Goal: Task Accomplishment & Management: Use online tool/utility

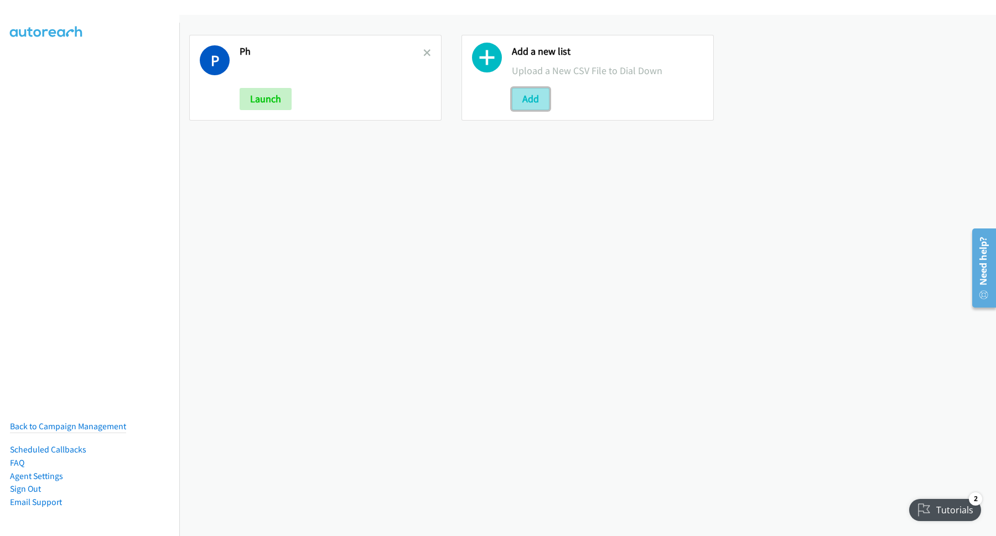
click at [523, 97] on button "Add" at bounding box center [531, 99] width 38 height 22
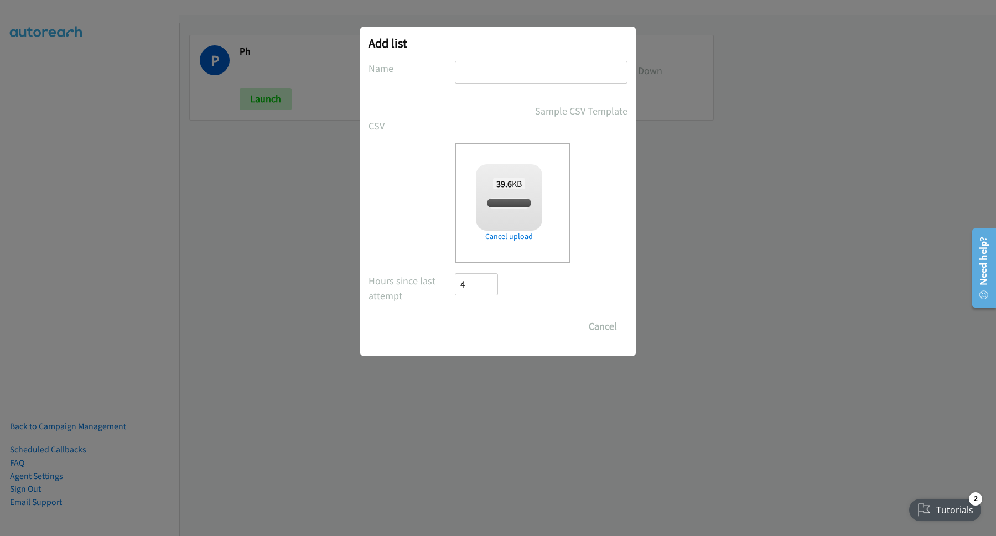
click at [521, 74] on input "text" at bounding box center [541, 72] width 173 height 23
checkbox input "true"
type input "Zoom"
click at [455, 315] on input "Save List" at bounding box center [484, 326] width 58 height 22
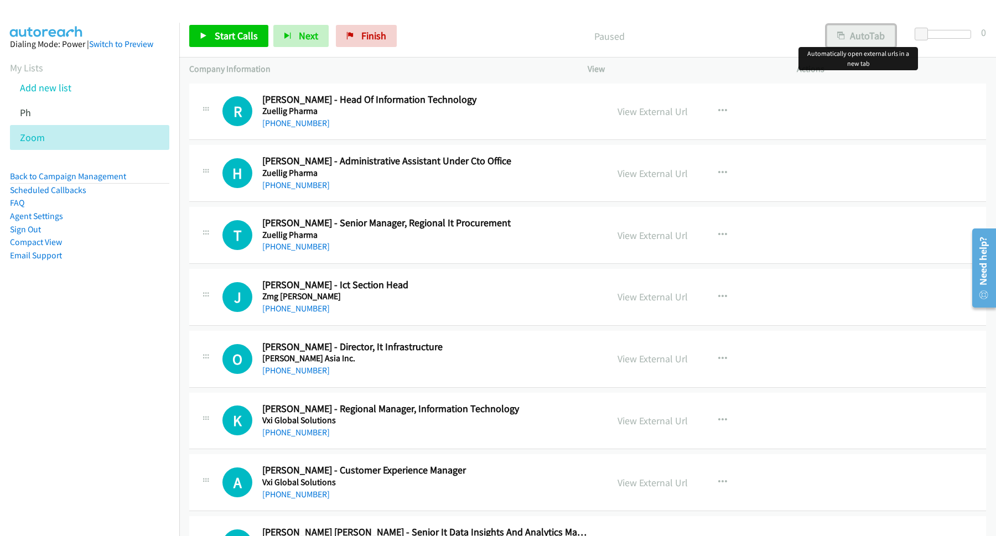
click at [877, 27] on button "AutoTab" at bounding box center [861, 36] width 69 height 22
click at [233, 40] on span "Start Calls" at bounding box center [236, 35] width 43 height 13
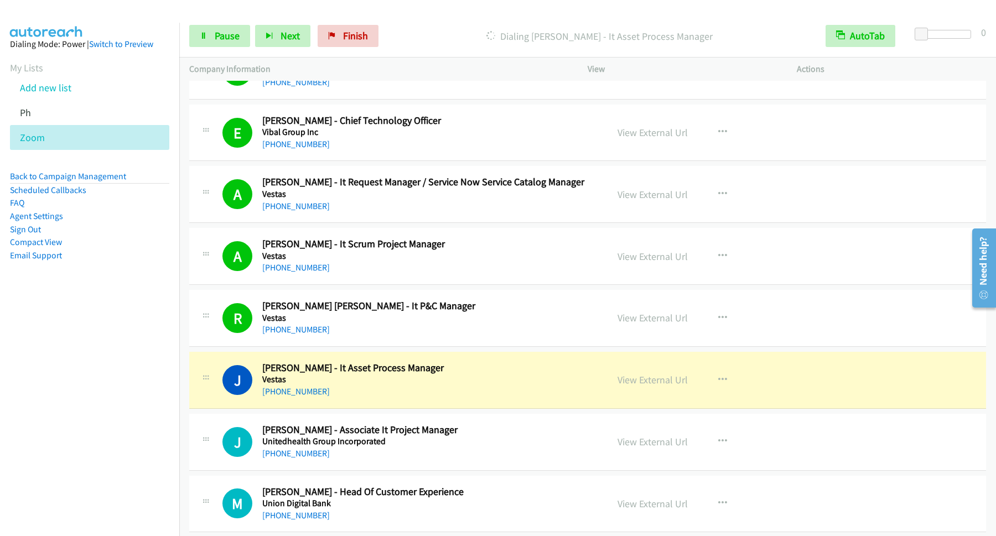
scroll to position [448, 0]
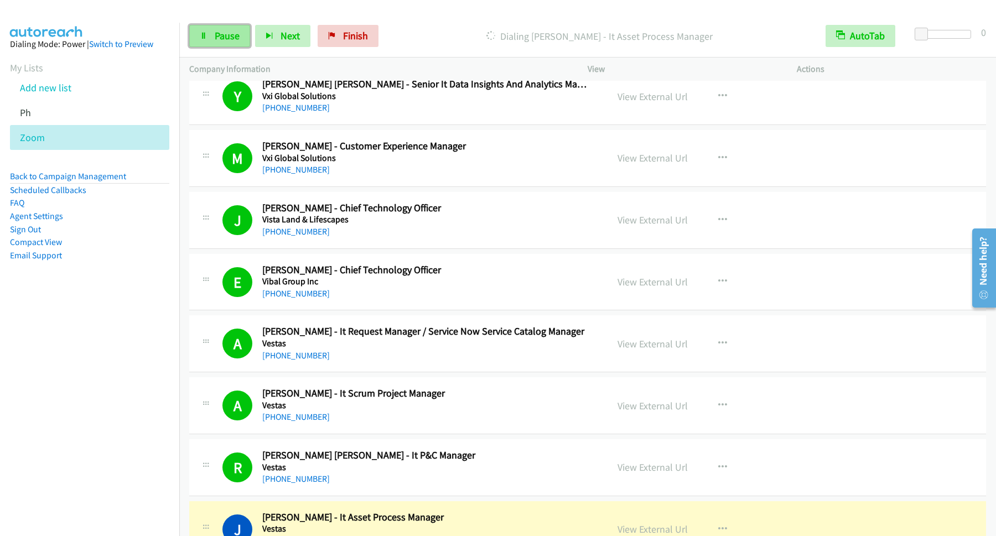
click at [235, 45] on link "Pause" at bounding box center [219, 36] width 61 height 22
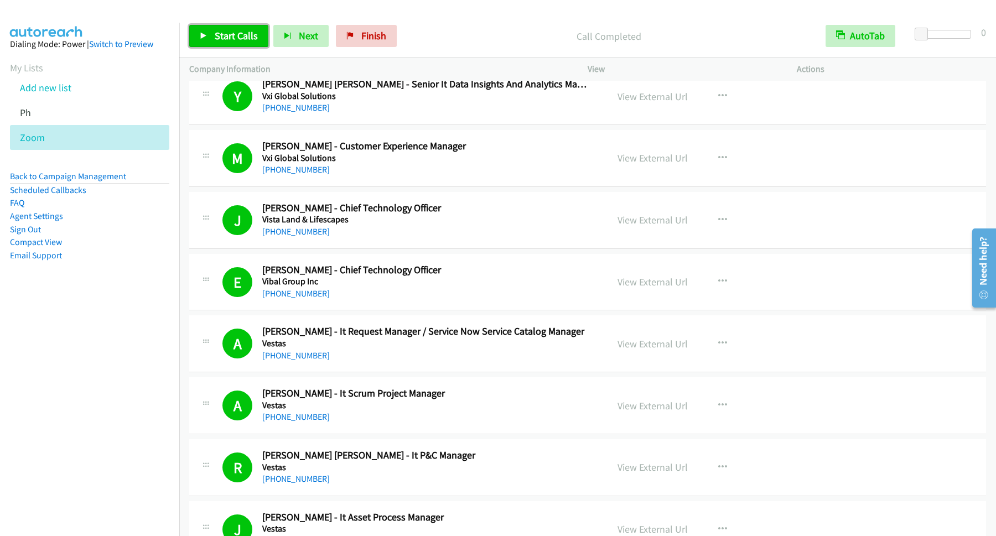
click at [241, 36] on span "Start Calls" at bounding box center [236, 35] width 43 height 13
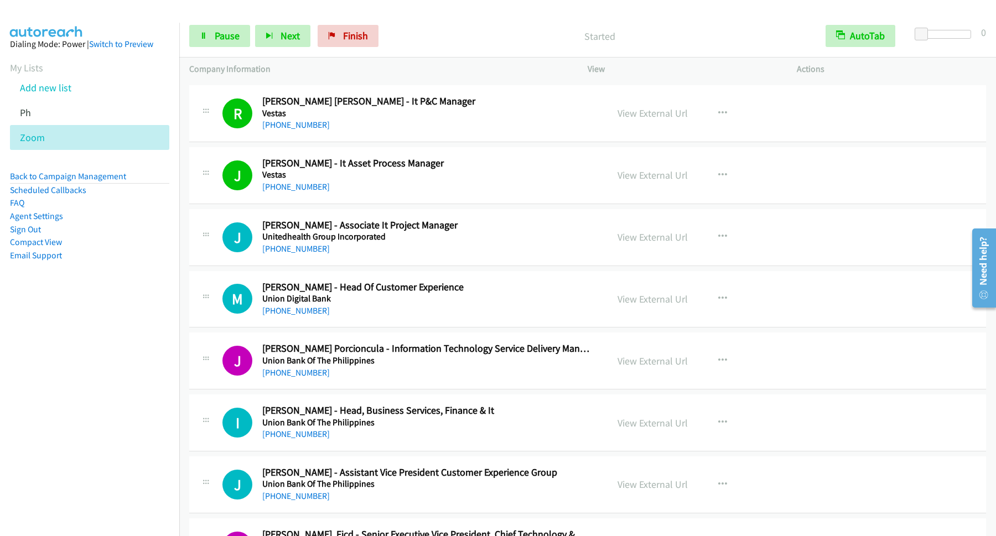
scroll to position [747, 0]
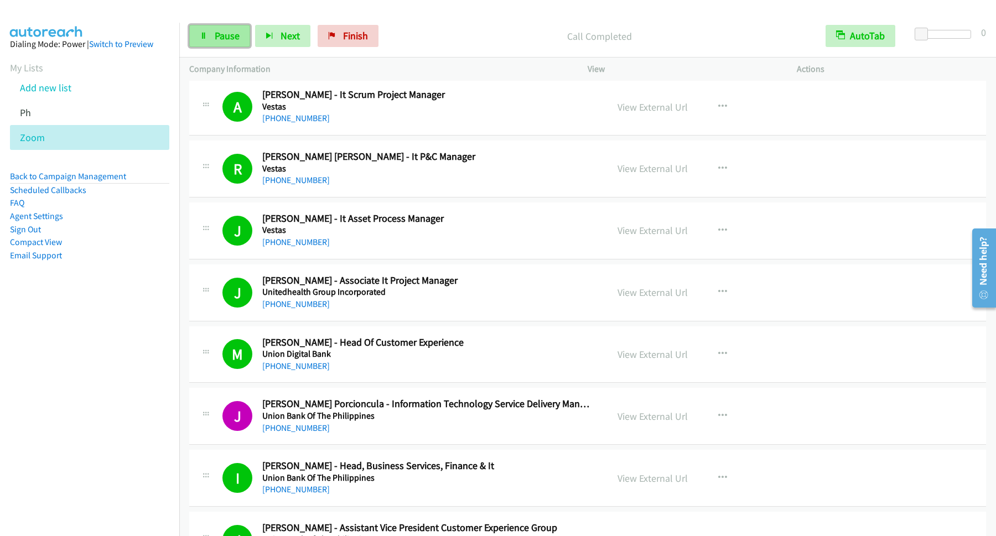
click at [201, 35] on icon at bounding box center [204, 37] width 8 height 8
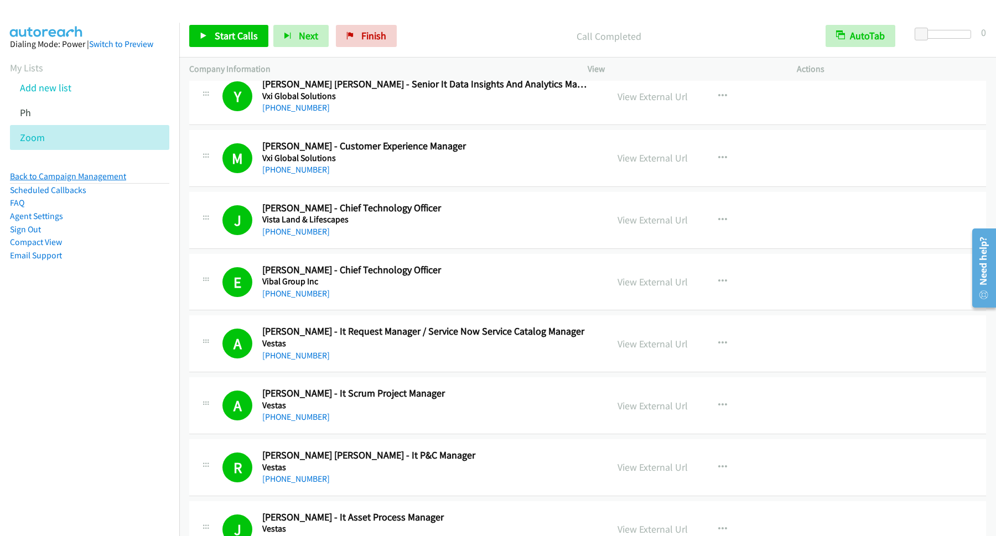
click at [100, 176] on link "Back to Campaign Management" at bounding box center [68, 176] width 116 height 11
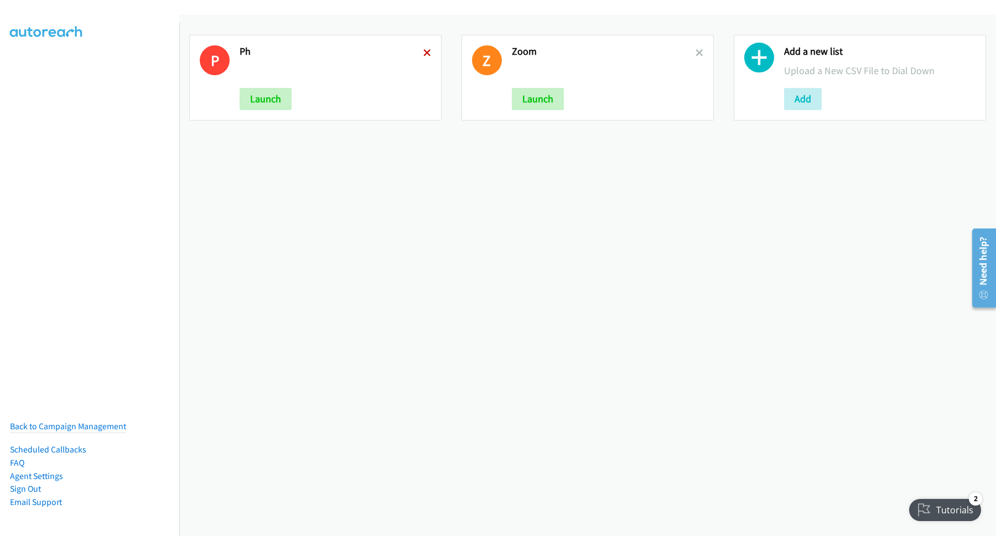
click at [425, 53] on icon at bounding box center [427, 54] width 8 height 8
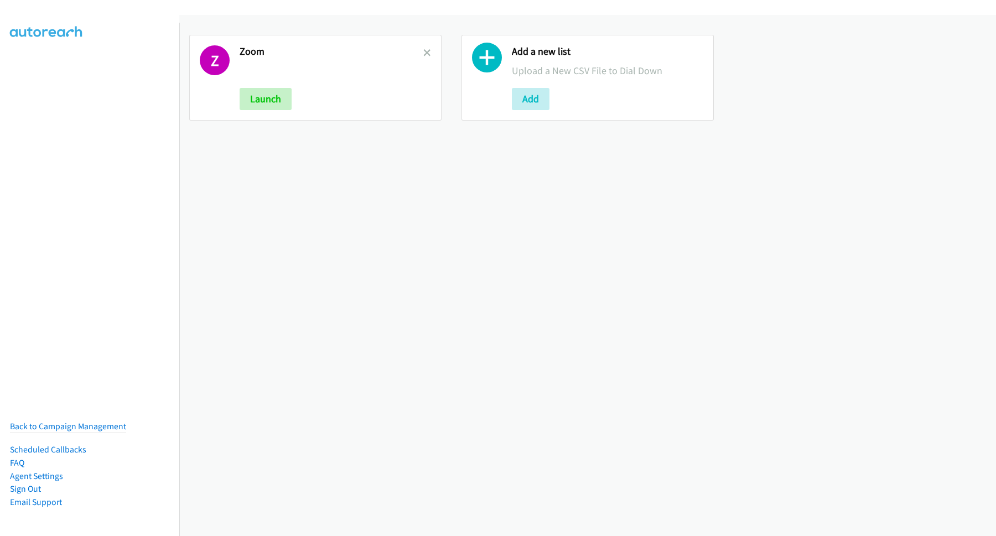
click at [425, 53] on icon at bounding box center [427, 54] width 8 height 8
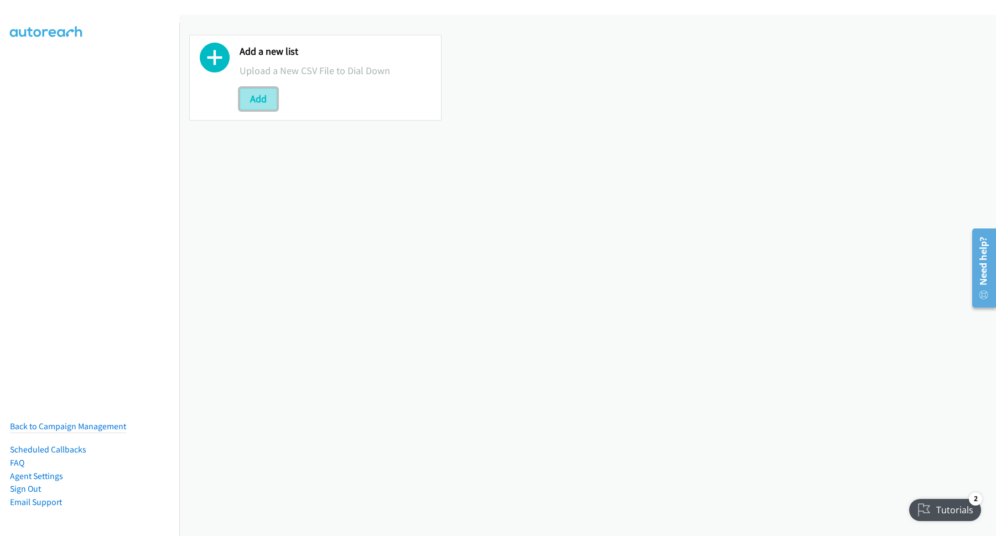
click at [270, 96] on button "Add" at bounding box center [259, 99] width 38 height 22
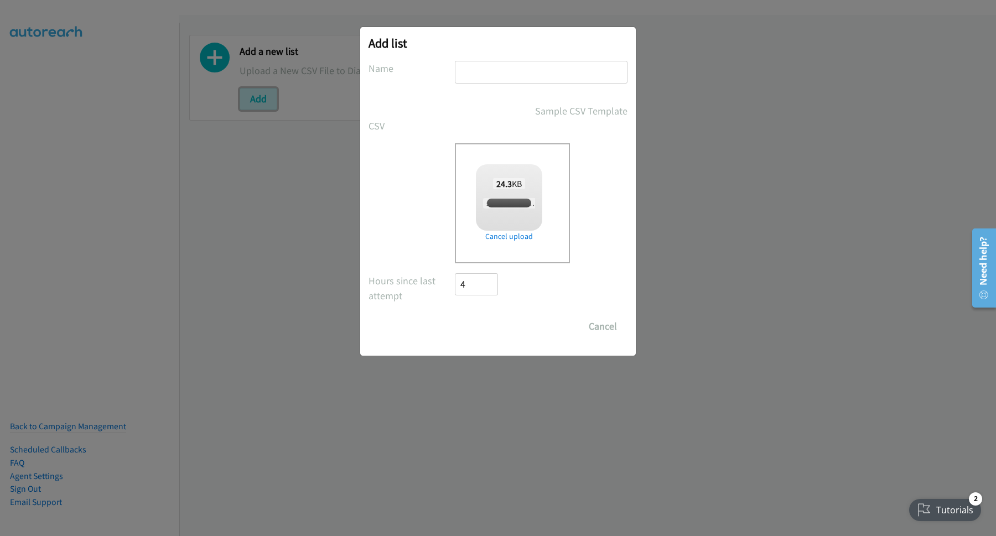
checkbox input "true"
click at [512, 74] on input "text" at bounding box center [541, 72] width 173 height 23
type input "WWW"
click at [501, 324] on input "Save List" at bounding box center [484, 326] width 58 height 22
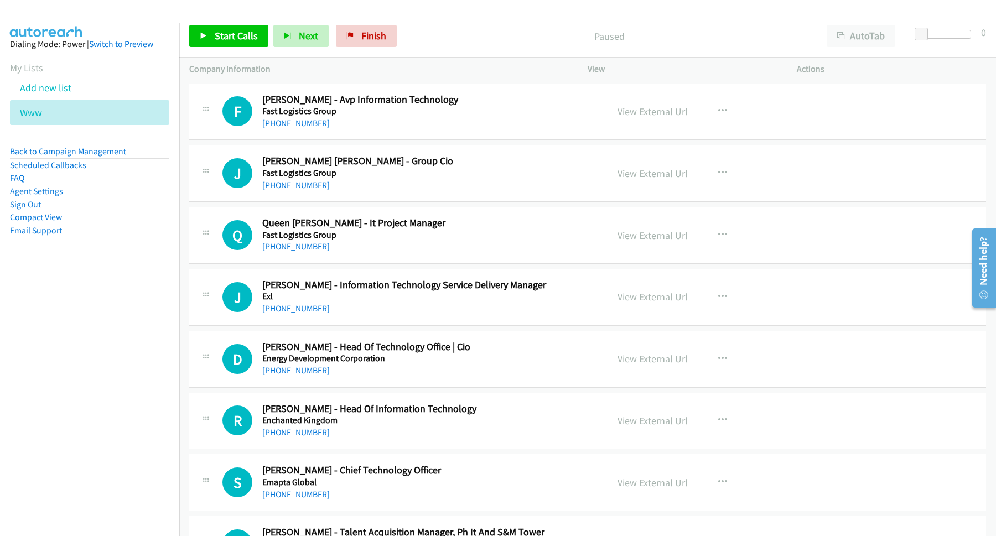
click at [139, 335] on nav "Dialing Mode: Power | Switch to Preview My Lists Add new list Www Back to Campa…" at bounding box center [90, 291] width 180 height 536
click at [858, 33] on button "AutoTab" at bounding box center [861, 36] width 69 height 22
click at [262, 39] on link "Start Calls" at bounding box center [228, 36] width 79 height 22
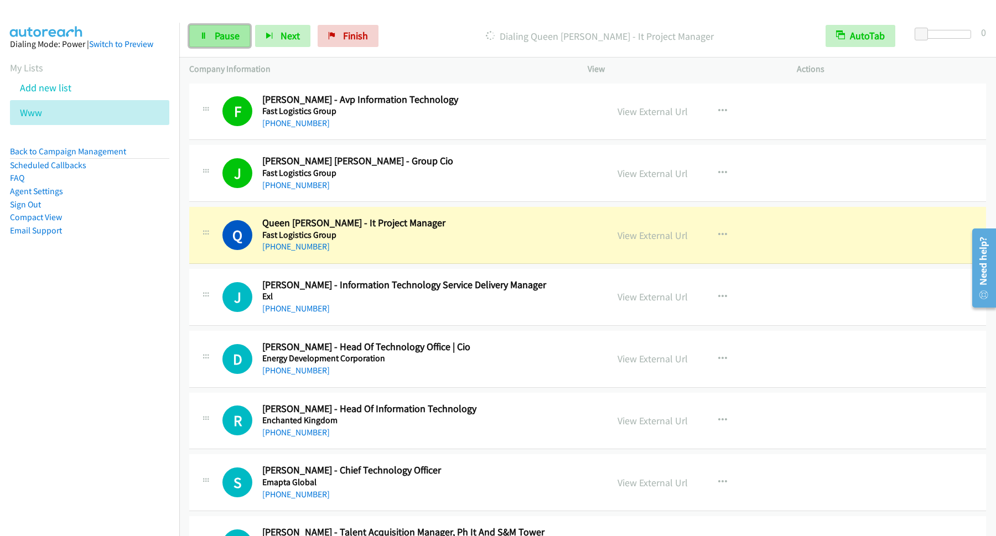
click at [231, 40] on span "Pause" at bounding box center [227, 35] width 25 height 13
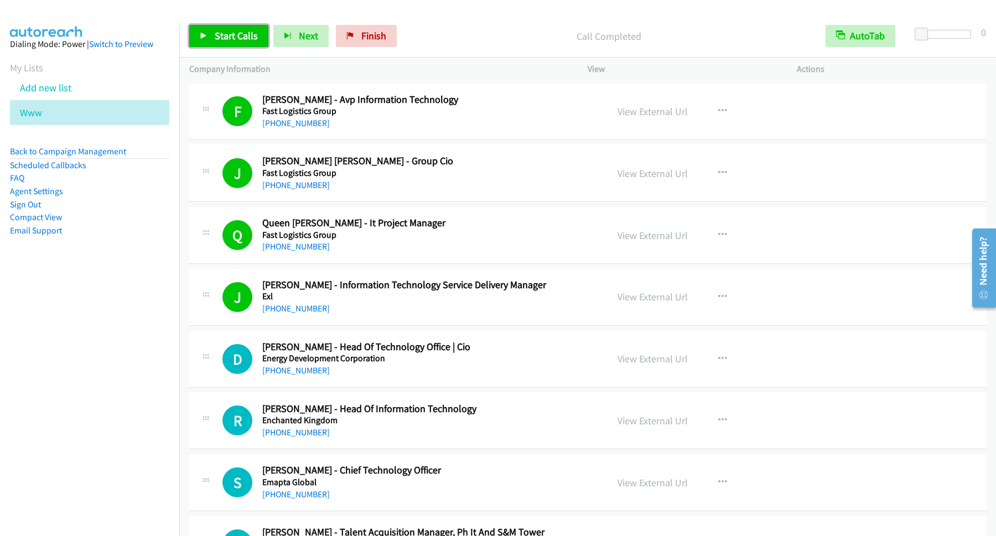
click at [236, 27] on link "Start Calls" at bounding box center [228, 36] width 79 height 22
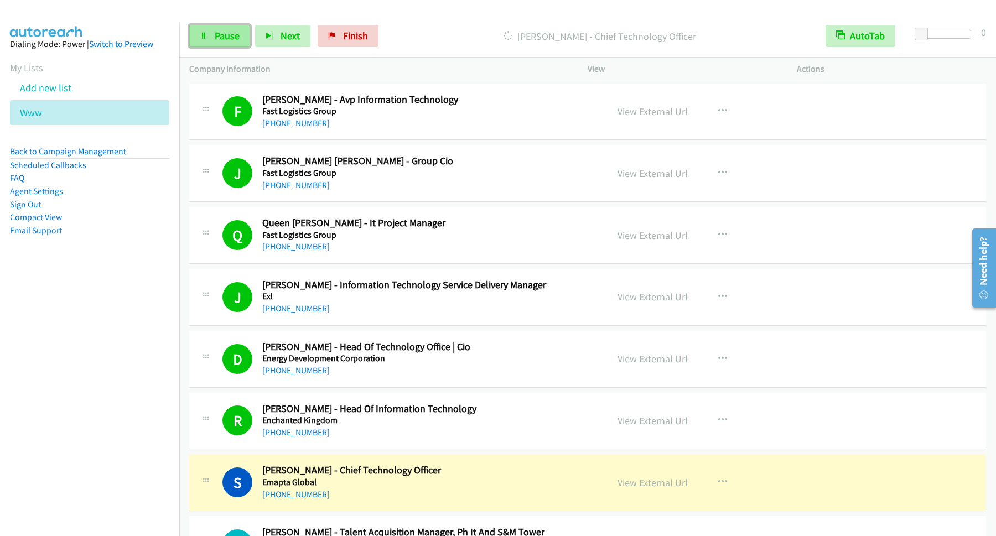
click at [238, 39] on span "Pause" at bounding box center [227, 35] width 25 height 13
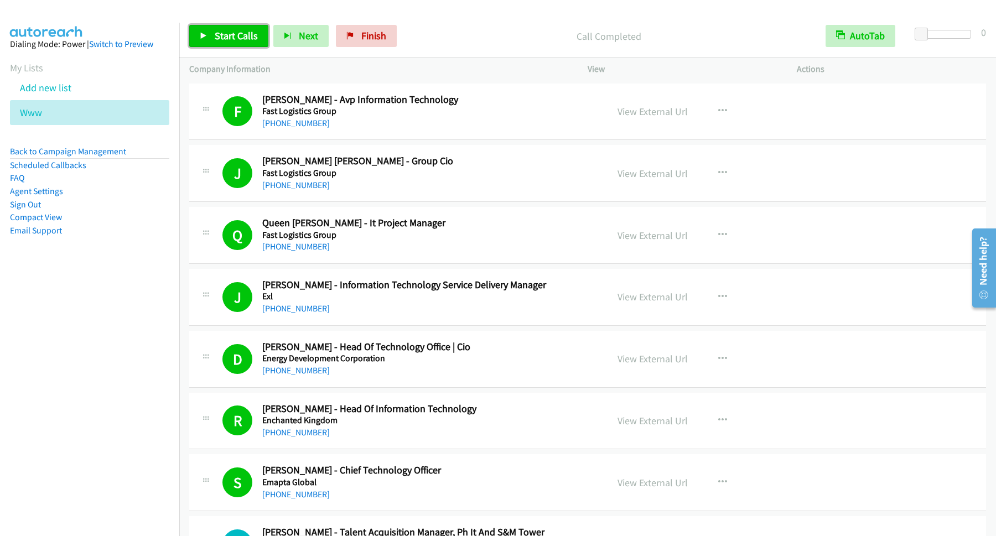
click at [232, 31] on span "Start Calls" at bounding box center [236, 35] width 43 height 13
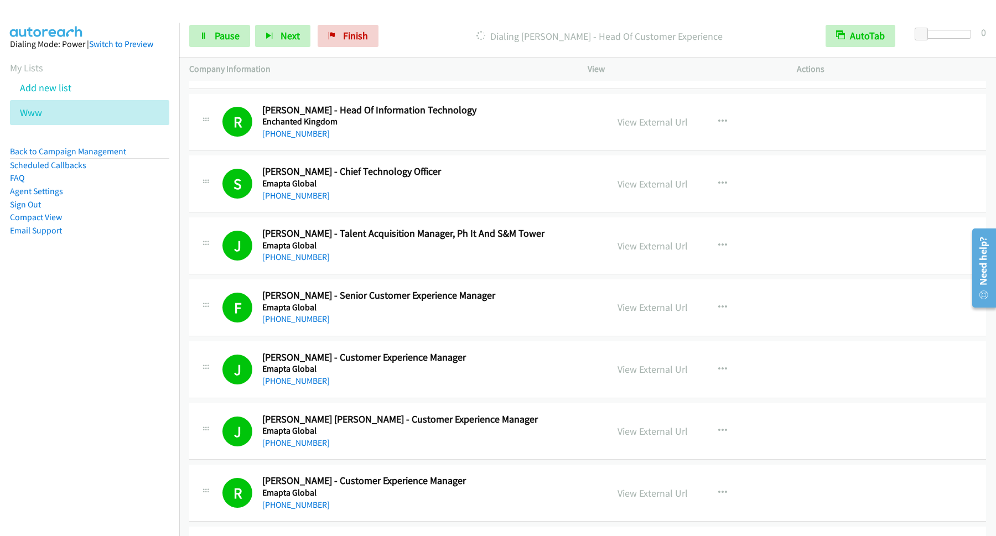
scroll to position [747, 0]
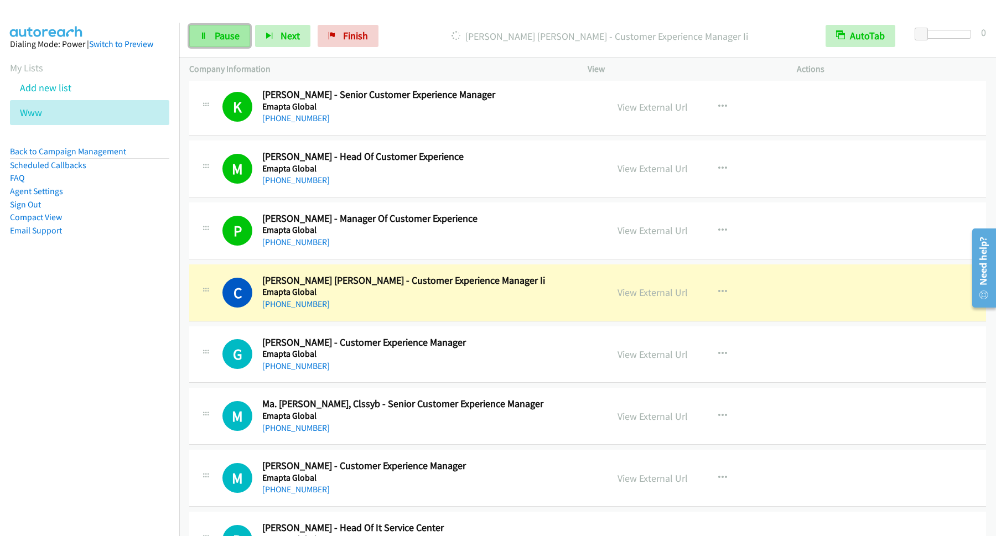
click at [226, 45] on link "Pause" at bounding box center [219, 36] width 61 height 22
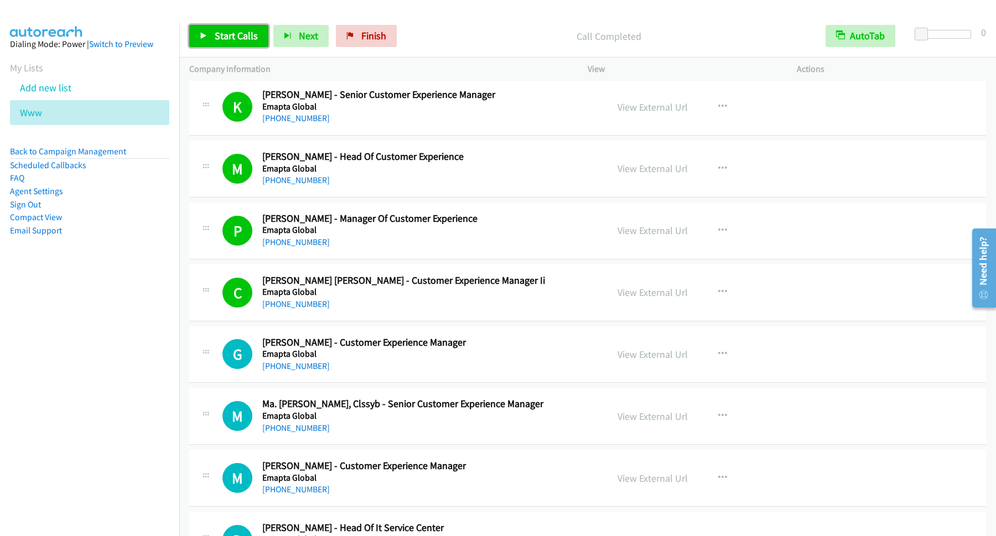
click at [253, 41] on span "Start Calls" at bounding box center [236, 35] width 43 height 13
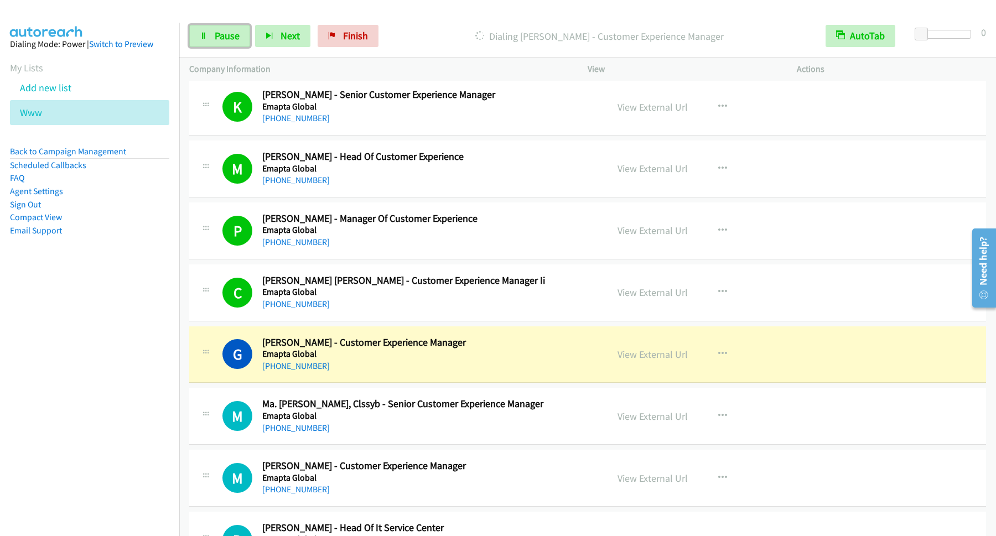
drag, startPoint x: 227, startPoint y: 30, endPoint x: 227, endPoint y: 49, distance: 18.3
click at [229, 30] on span "Pause" at bounding box center [227, 35] width 25 height 13
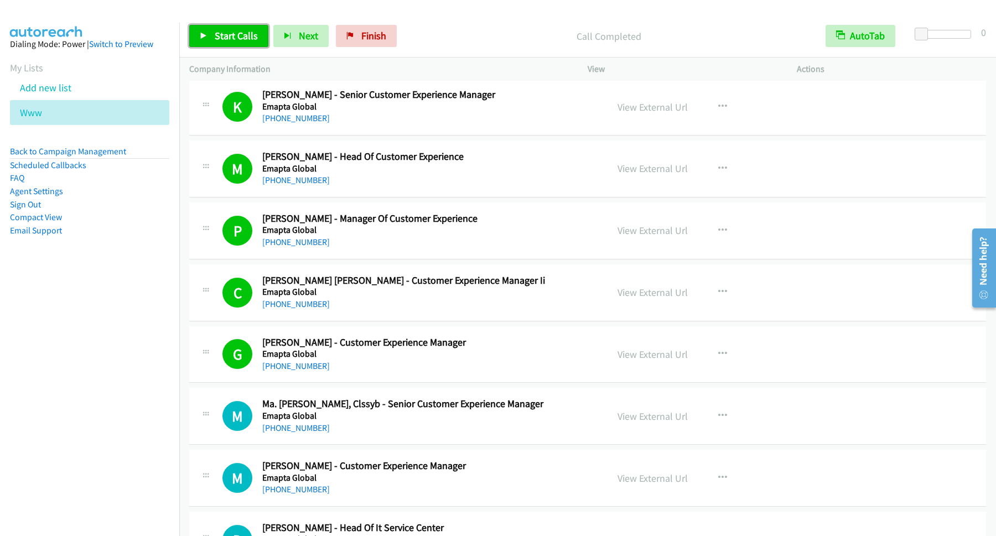
click at [241, 41] on span "Start Calls" at bounding box center [236, 35] width 43 height 13
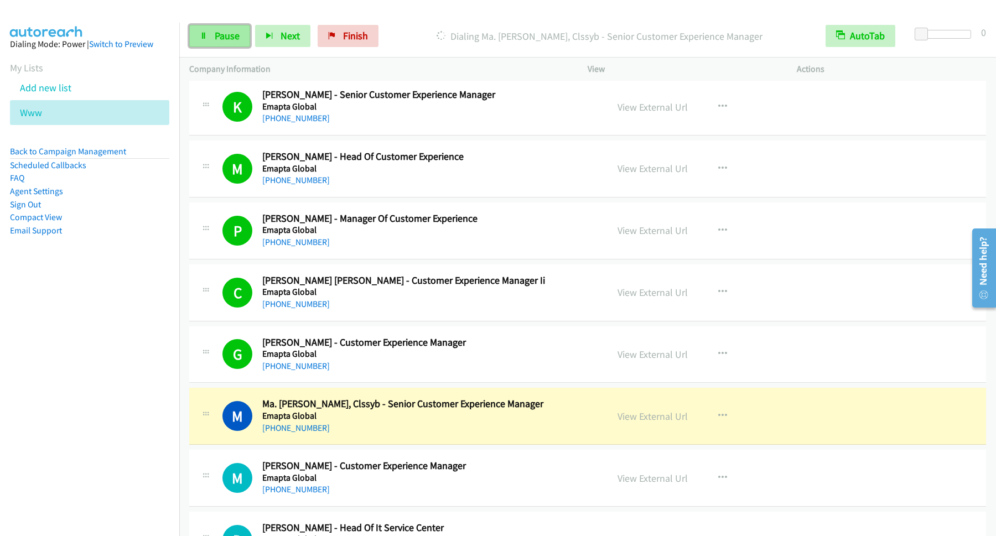
click at [212, 31] on link "Pause" at bounding box center [219, 36] width 61 height 22
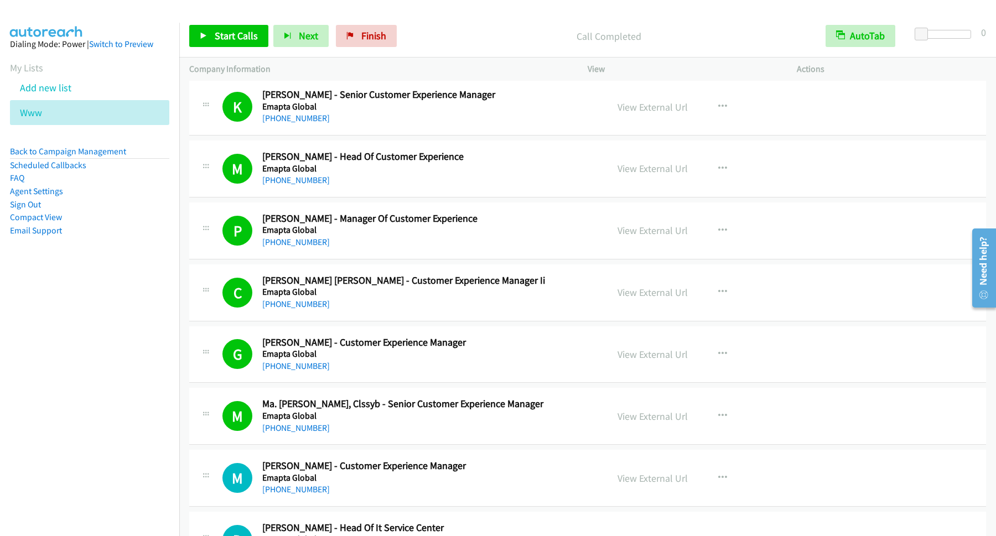
scroll to position [896, 0]
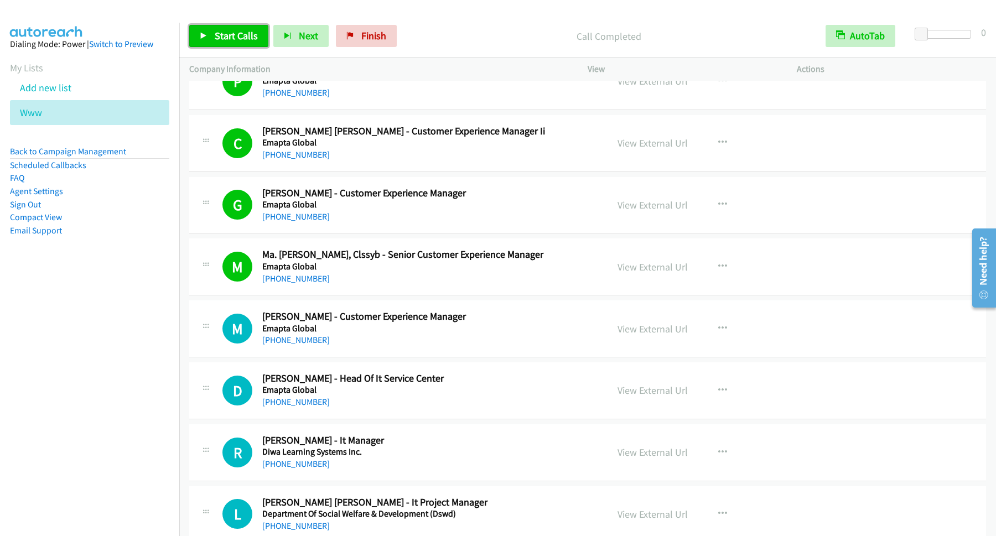
click at [257, 39] on span "Start Calls" at bounding box center [236, 35] width 43 height 13
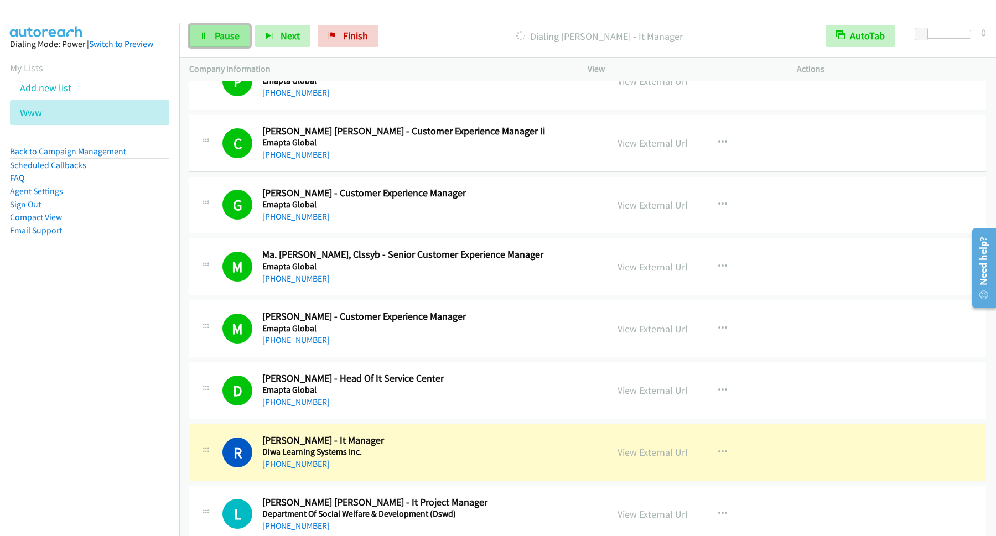
click at [214, 38] on link "Pause" at bounding box center [219, 36] width 61 height 22
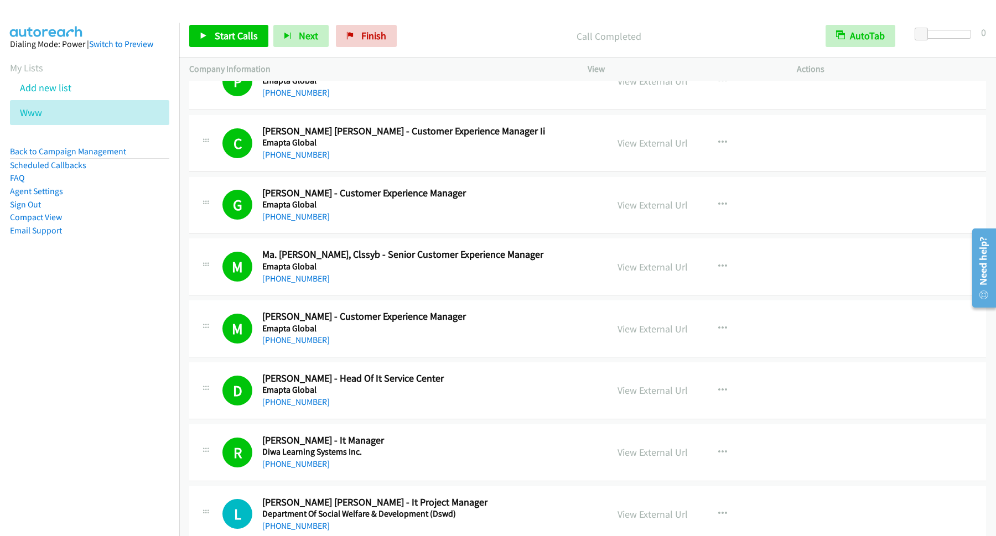
scroll to position [1046, 0]
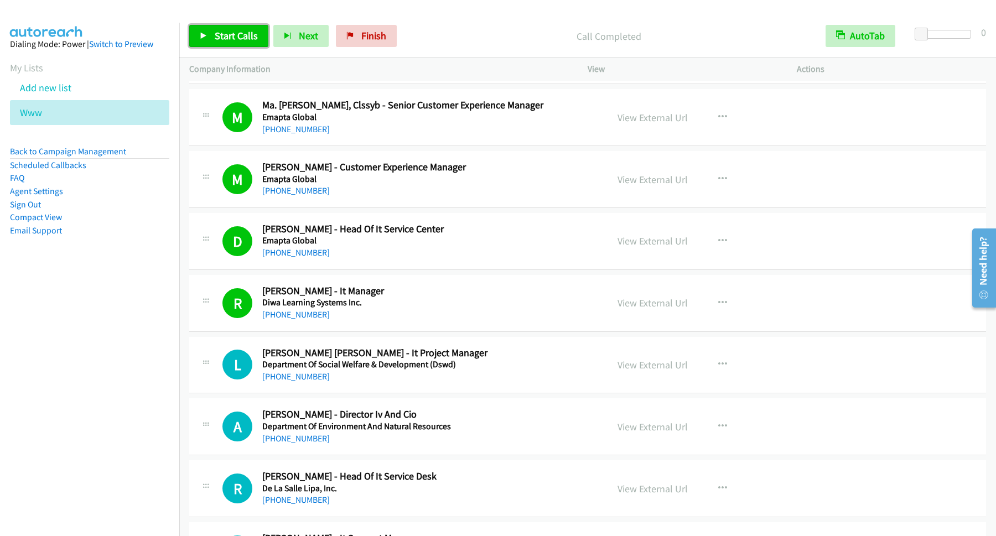
click at [238, 34] on span "Start Calls" at bounding box center [236, 35] width 43 height 13
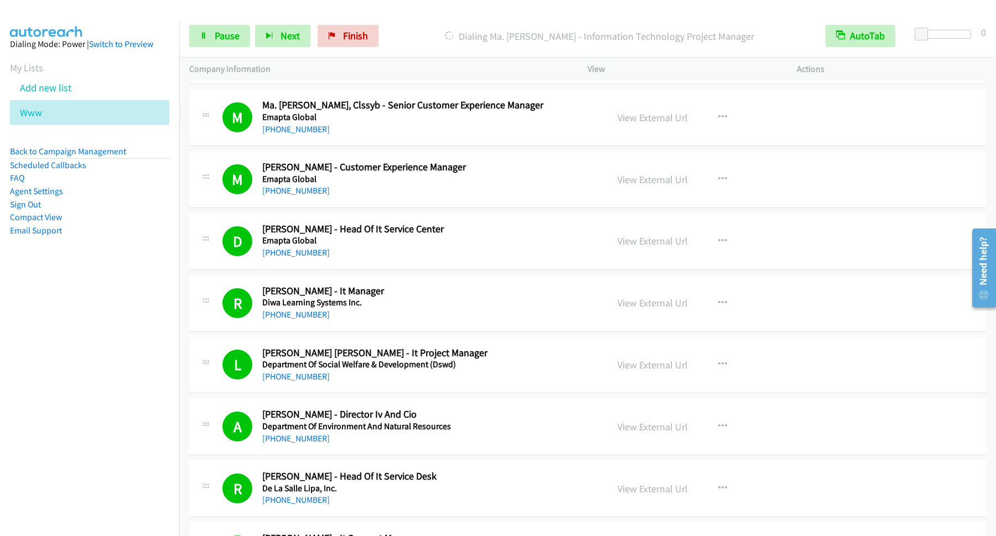
scroll to position [1345, 0]
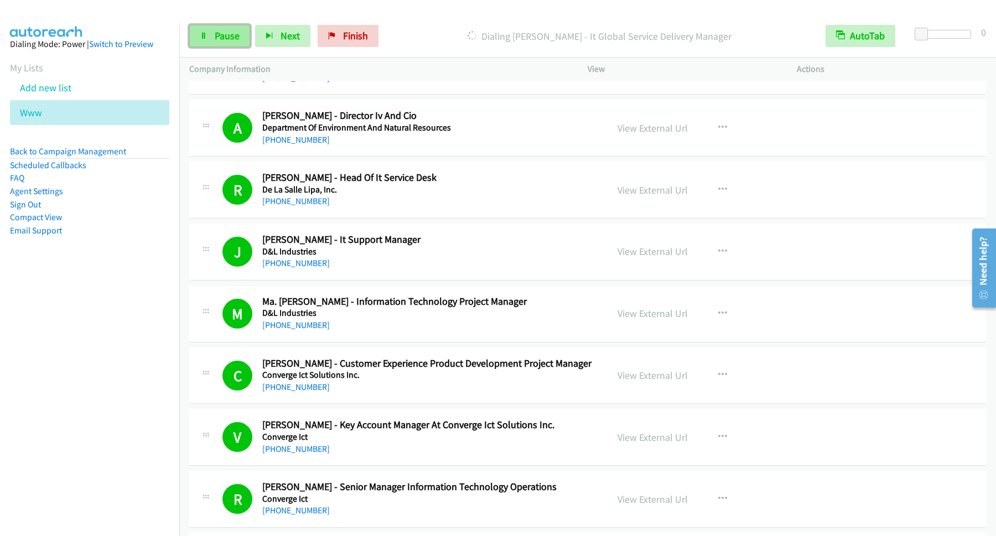
click at [224, 43] on link "Pause" at bounding box center [219, 36] width 61 height 22
click at [232, 36] on span "Start Calls" at bounding box center [236, 35] width 43 height 13
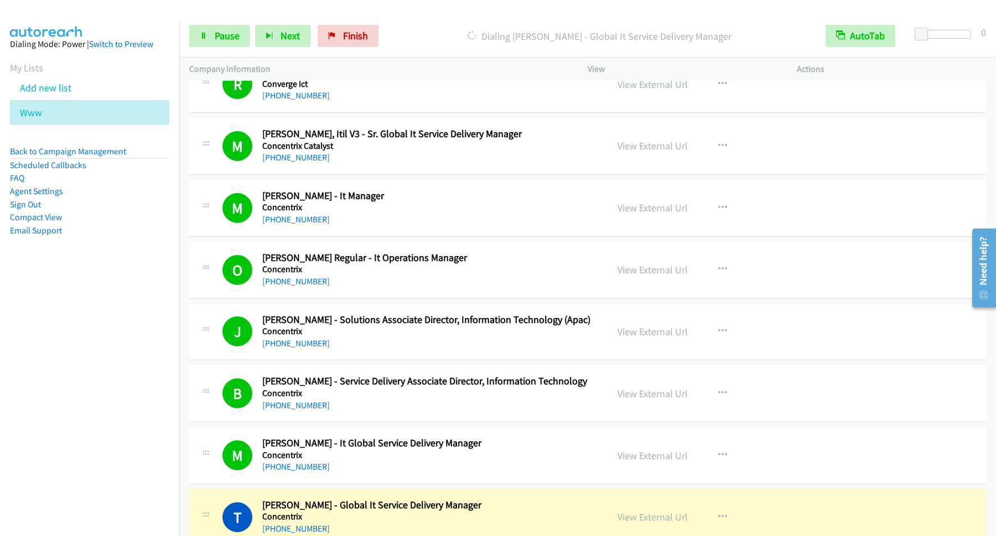
scroll to position [1793, 0]
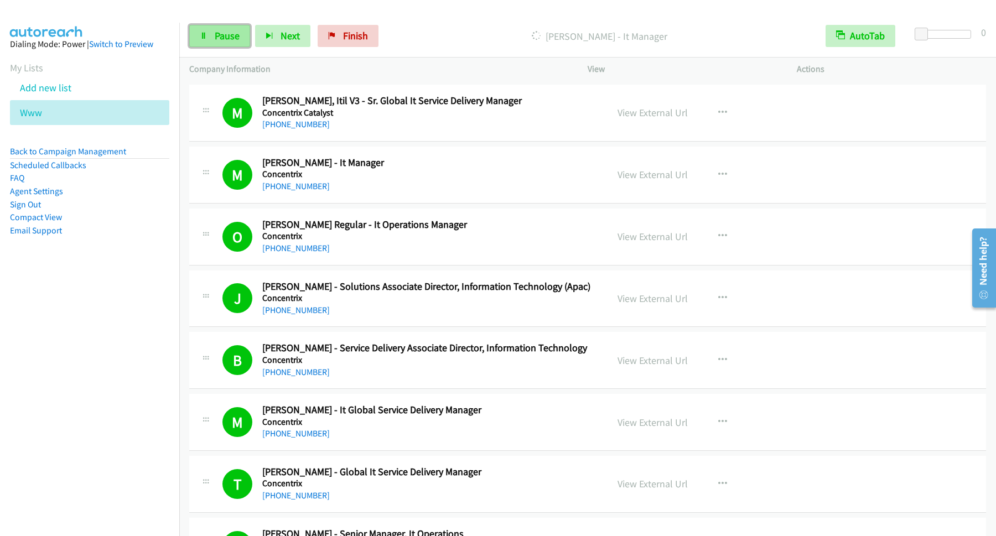
click at [210, 34] on link "Pause" at bounding box center [219, 36] width 61 height 22
click at [258, 34] on span "Start Calls" at bounding box center [236, 35] width 43 height 13
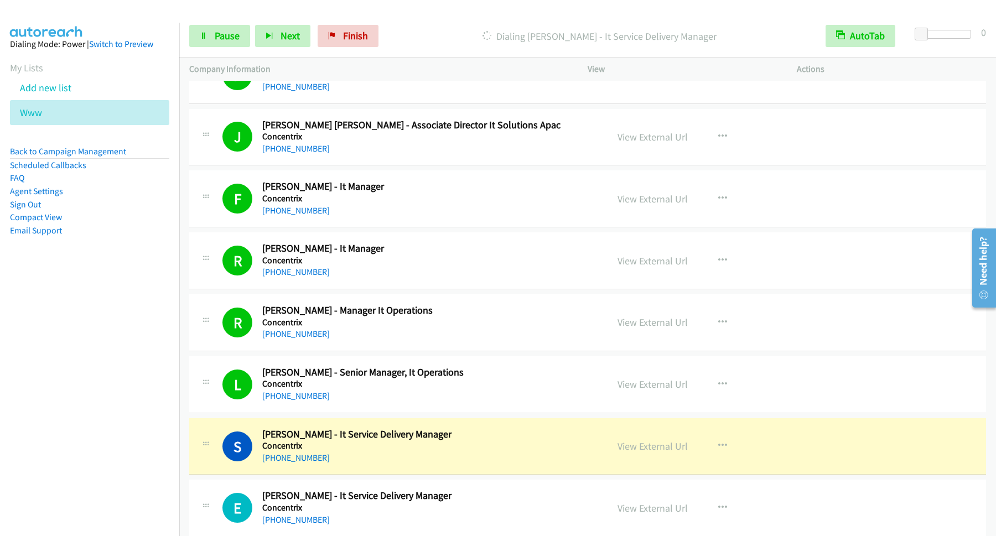
scroll to position [2390, 0]
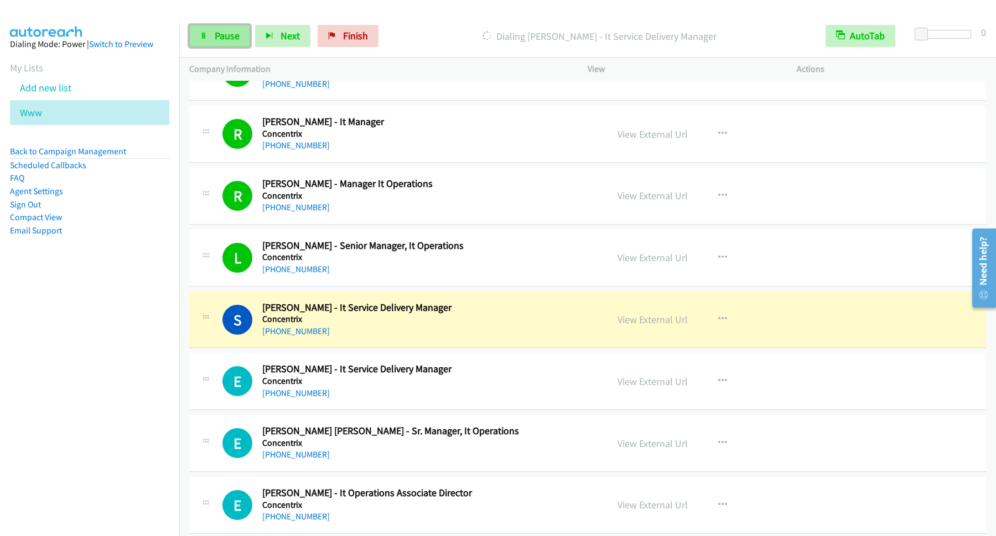
click at [216, 36] on span "Pause" at bounding box center [227, 35] width 25 height 13
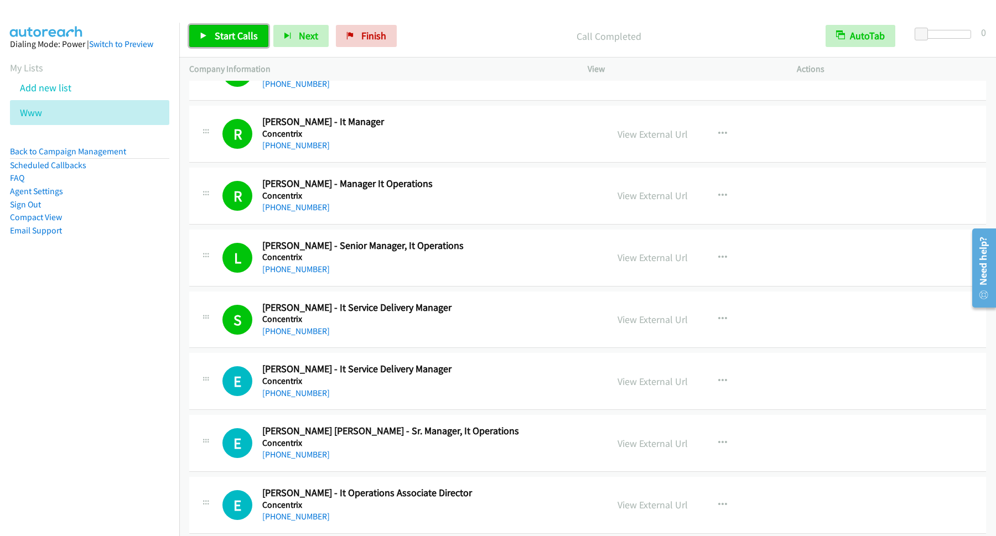
click at [246, 40] on span "Start Calls" at bounding box center [236, 35] width 43 height 13
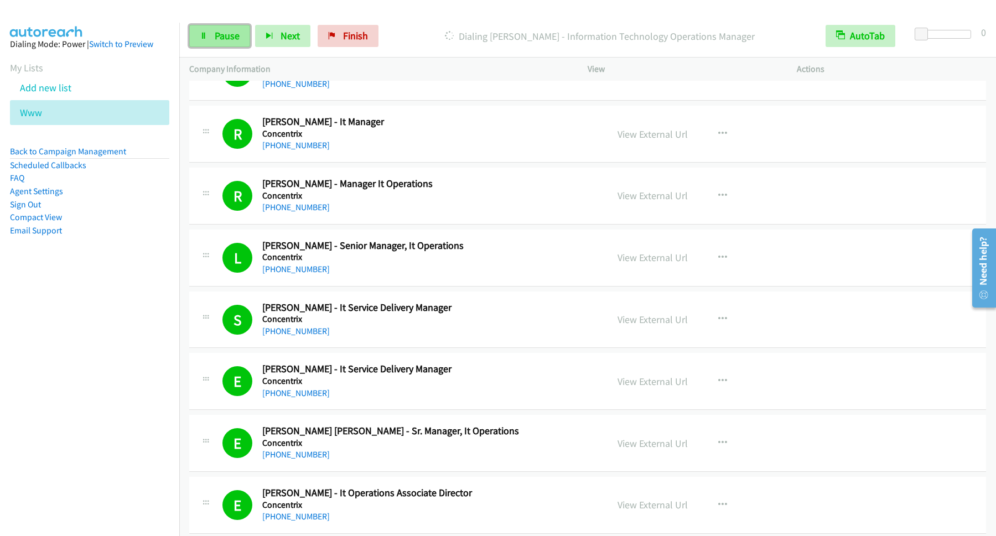
click at [240, 39] on span "Pause" at bounding box center [227, 35] width 25 height 13
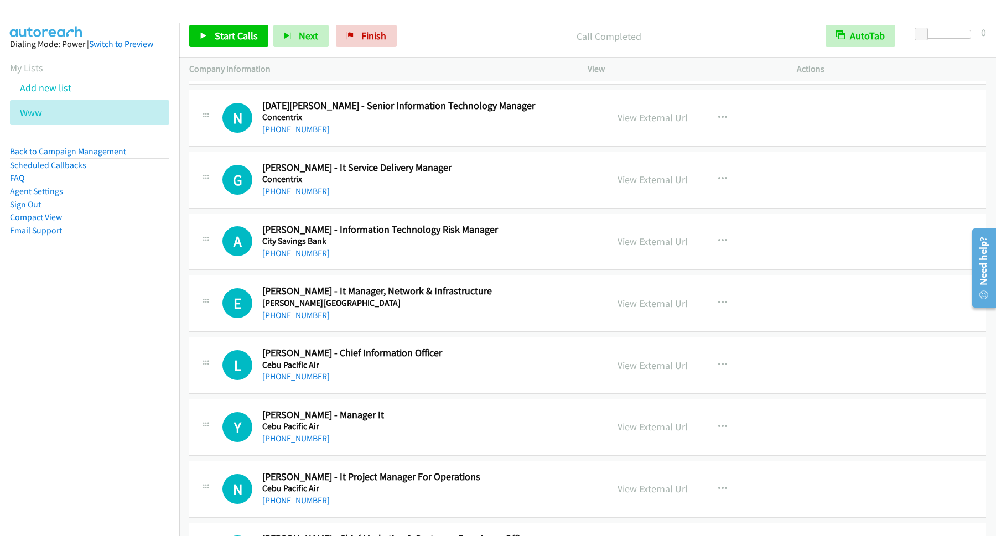
scroll to position [3884, 0]
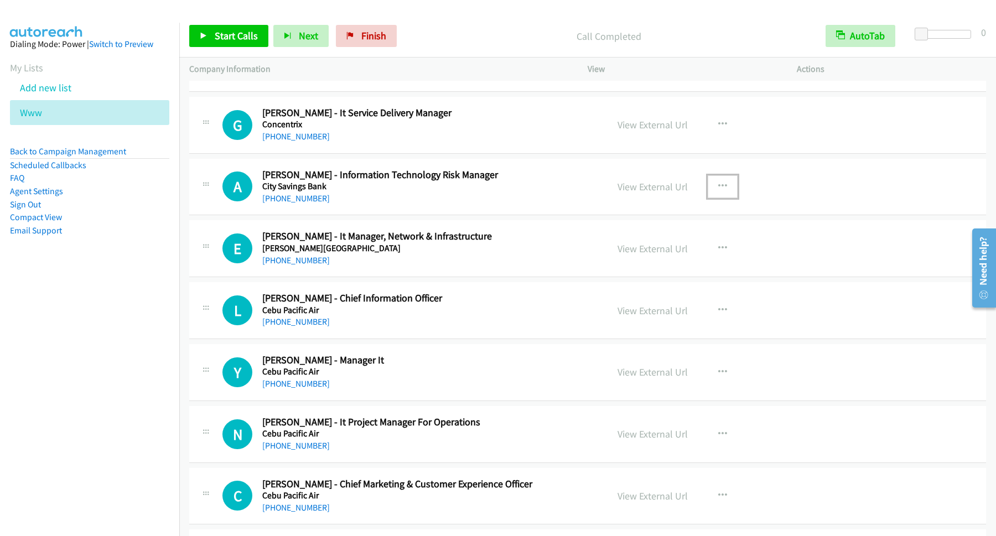
click at [718, 191] on icon "button" at bounding box center [722, 186] width 9 height 9
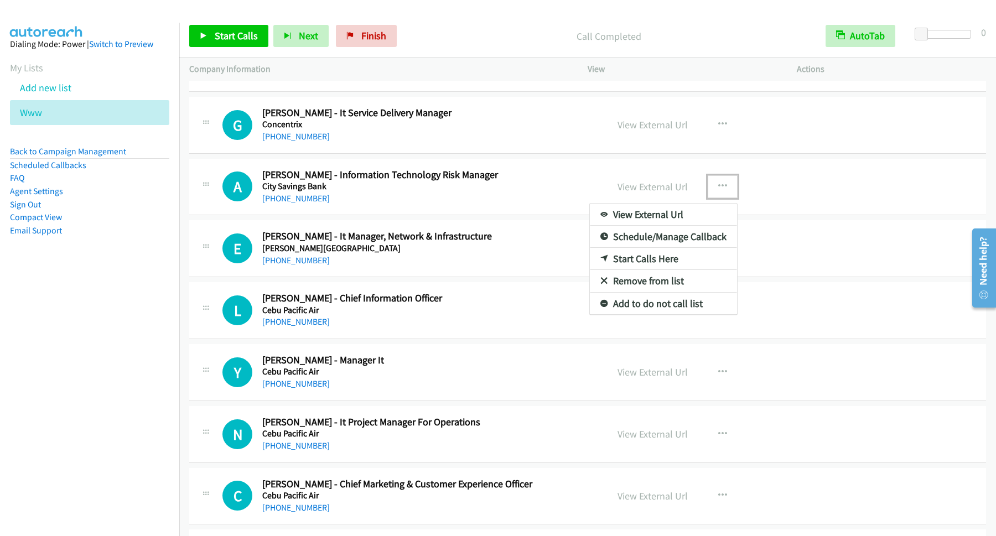
click at [644, 270] on link "Start Calls Here" at bounding box center [663, 259] width 147 height 22
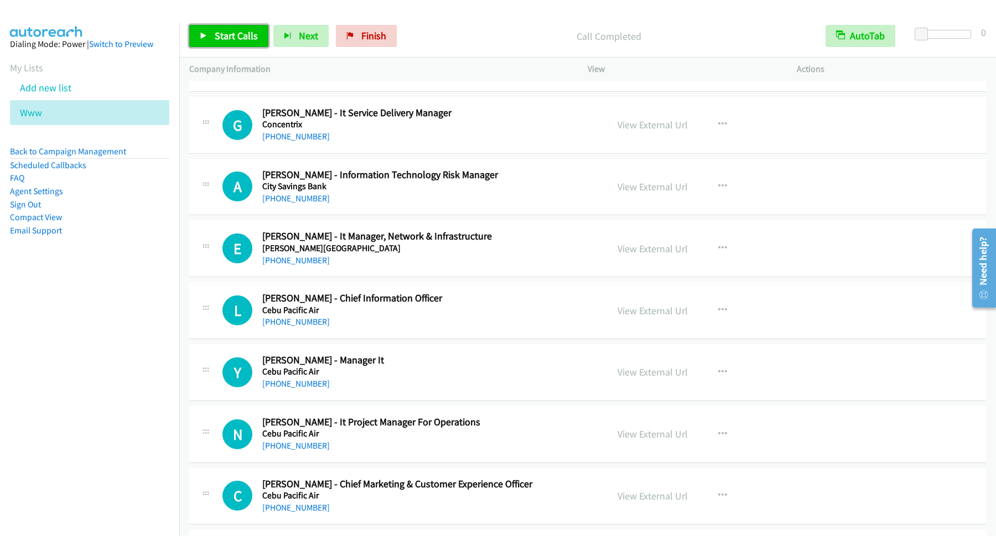
click at [243, 36] on span "Start Calls" at bounding box center [236, 35] width 43 height 13
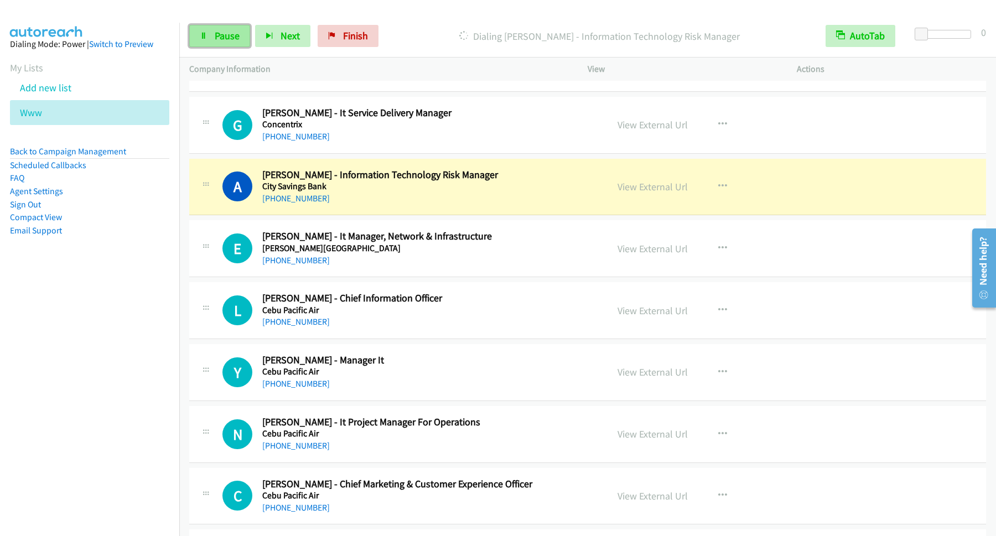
click at [229, 40] on span "Pause" at bounding box center [227, 35] width 25 height 13
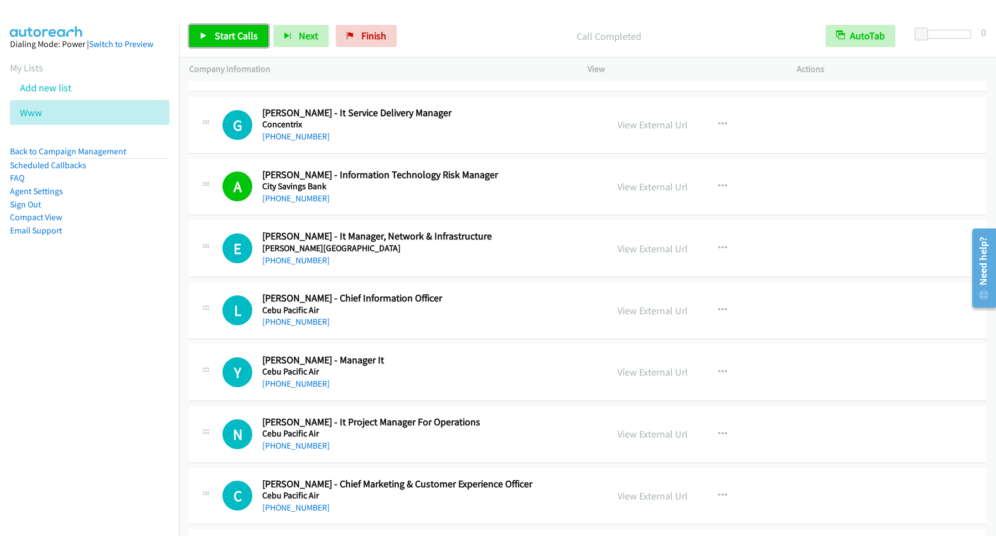
click at [237, 37] on span "Start Calls" at bounding box center [236, 35] width 43 height 13
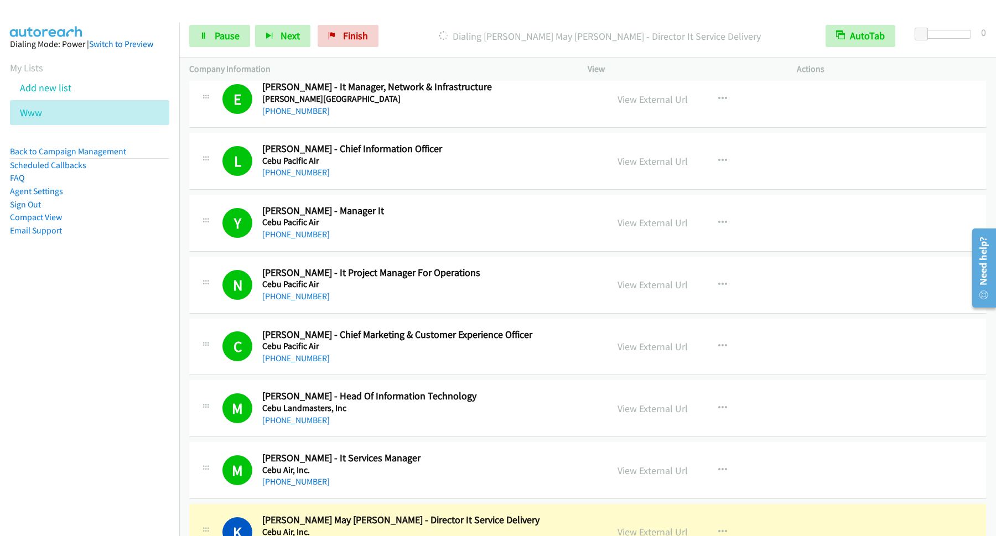
scroll to position [4332, 0]
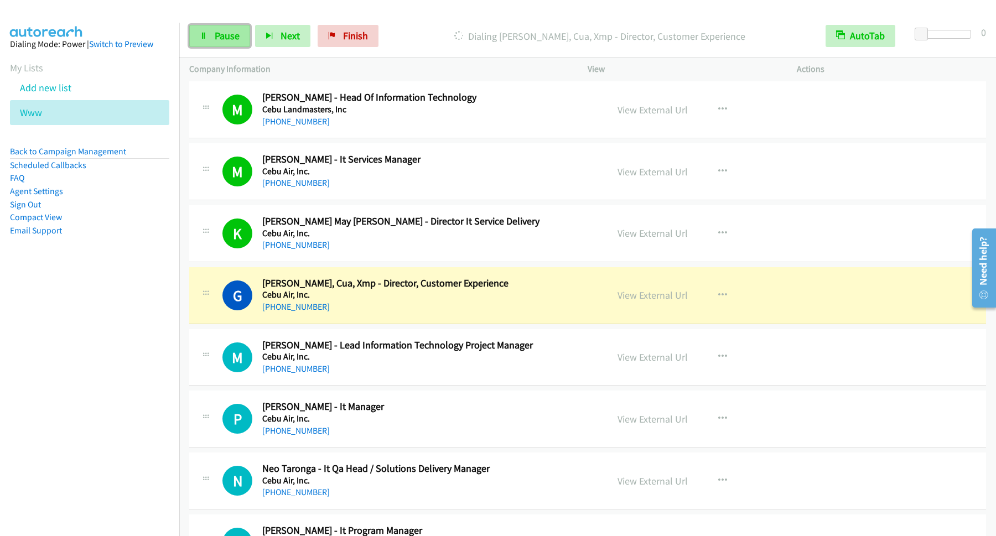
click at [221, 37] on span "Pause" at bounding box center [227, 35] width 25 height 13
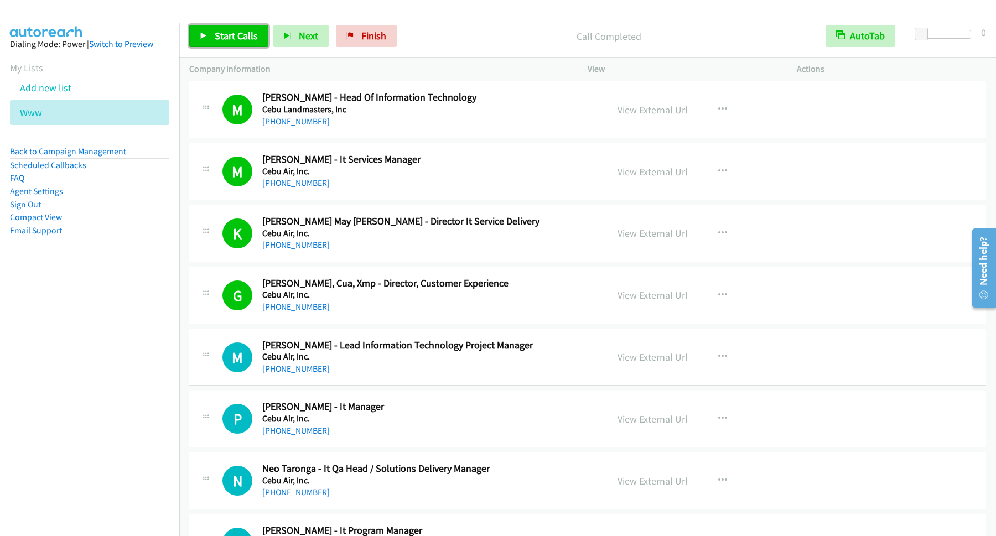
click at [236, 44] on link "Start Calls" at bounding box center [228, 36] width 79 height 22
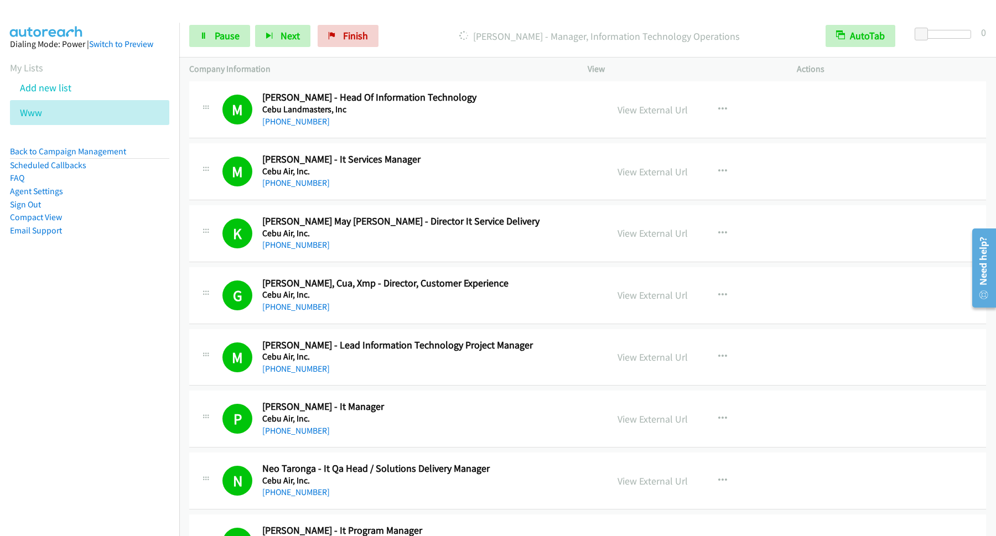
scroll to position [4780, 0]
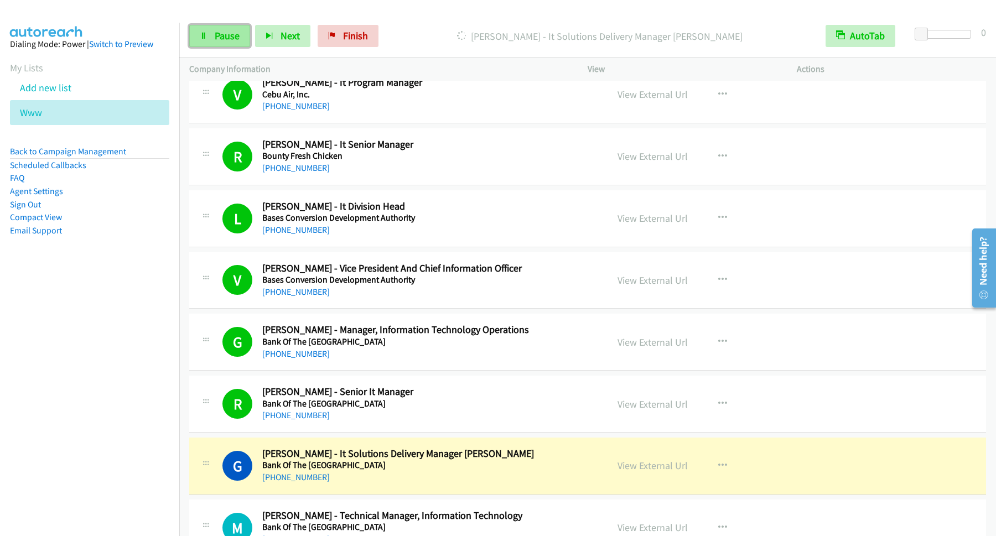
click at [232, 43] on link "Pause" at bounding box center [219, 36] width 61 height 22
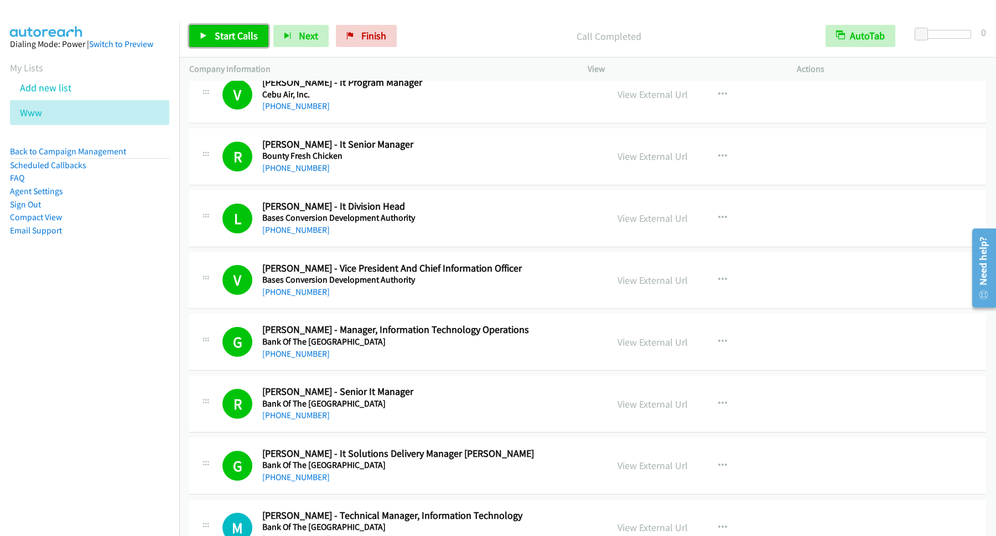
click at [257, 37] on span "Start Calls" at bounding box center [236, 35] width 43 height 13
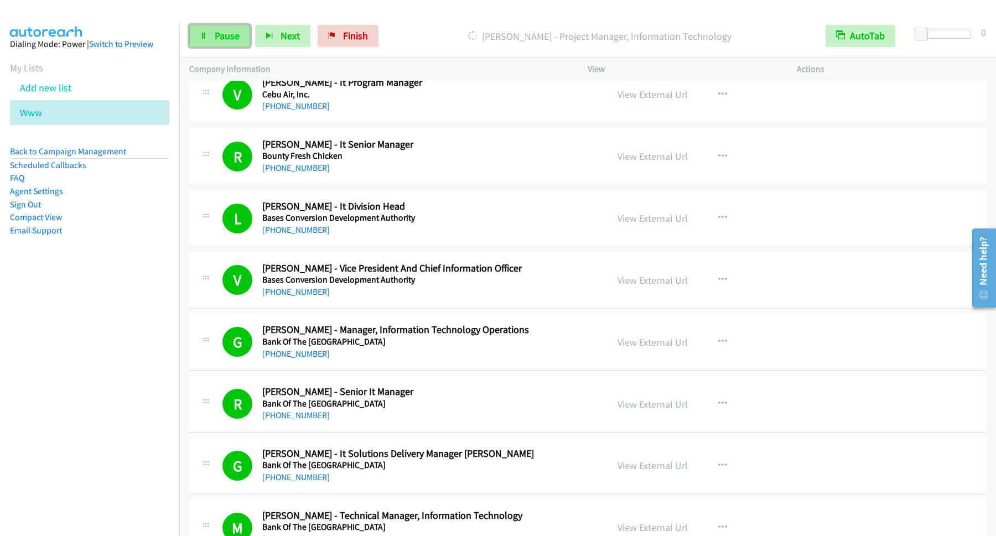
click at [229, 38] on span "Pause" at bounding box center [227, 35] width 25 height 13
click at [237, 39] on span "Pause" at bounding box center [227, 35] width 25 height 13
click at [216, 37] on span "Pause" at bounding box center [227, 35] width 25 height 13
click at [251, 38] on span "Start Calls" at bounding box center [236, 35] width 43 height 13
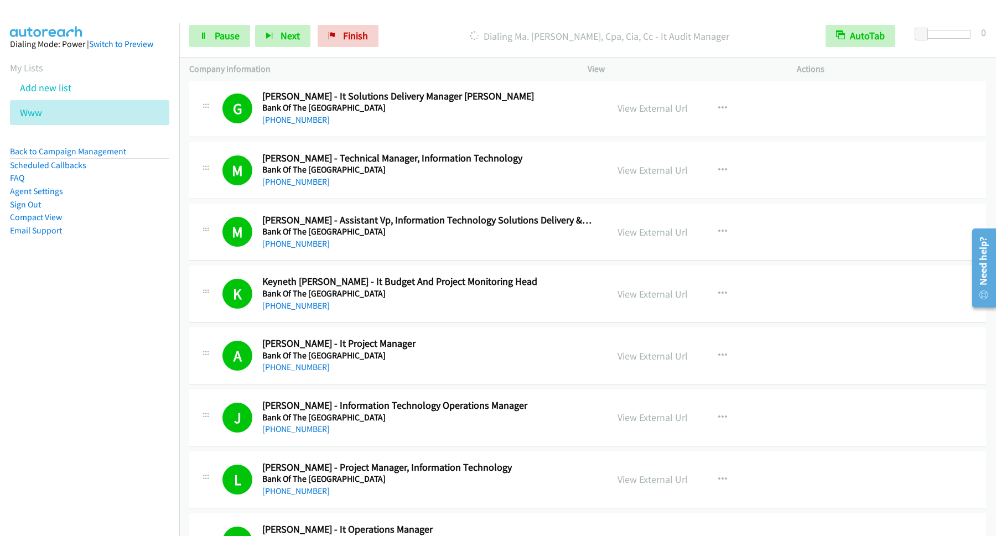
scroll to position [5527, 0]
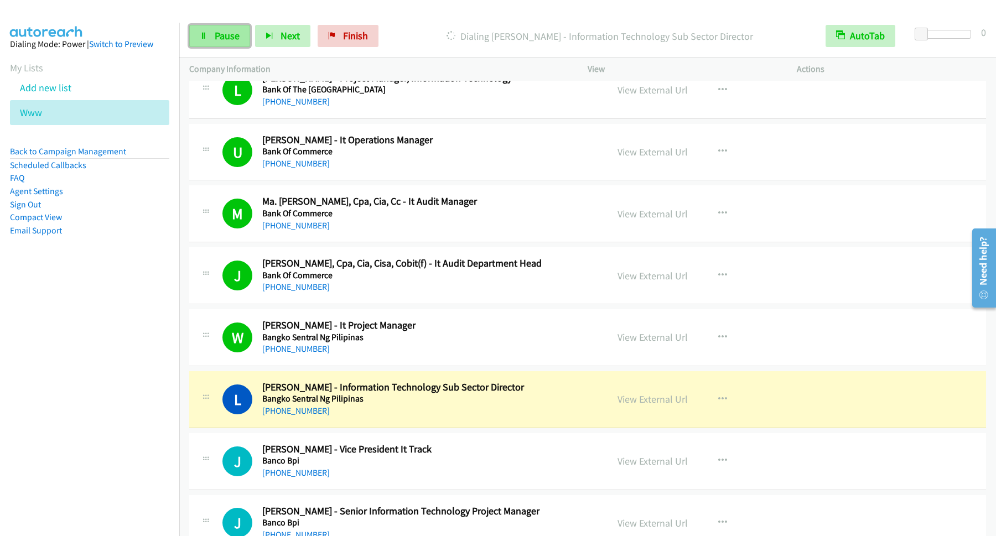
click at [223, 32] on span "Pause" at bounding box center [227, 35] width 25 height 13
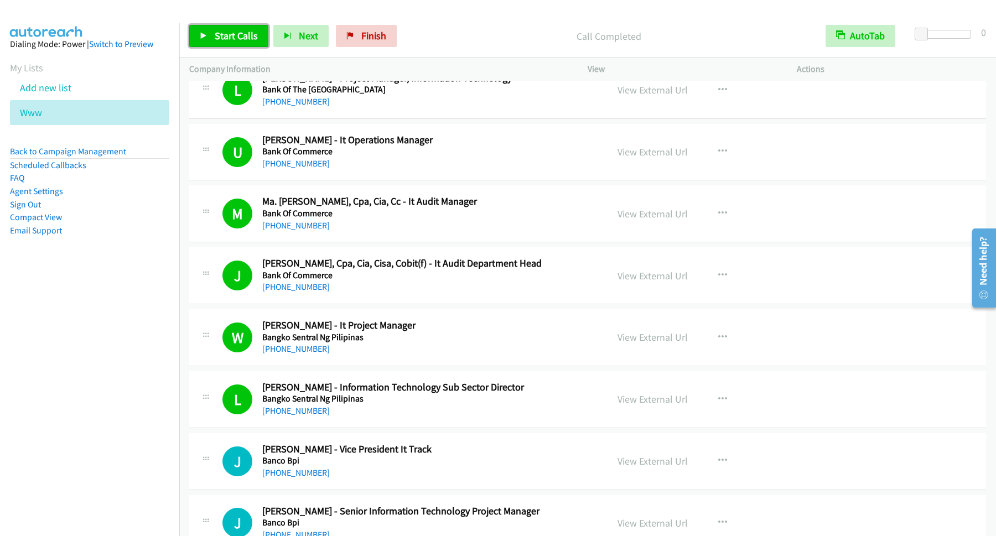
click at [227, 35] on span "Start Calls" at bounding box center [236, 35] width 43 height 13
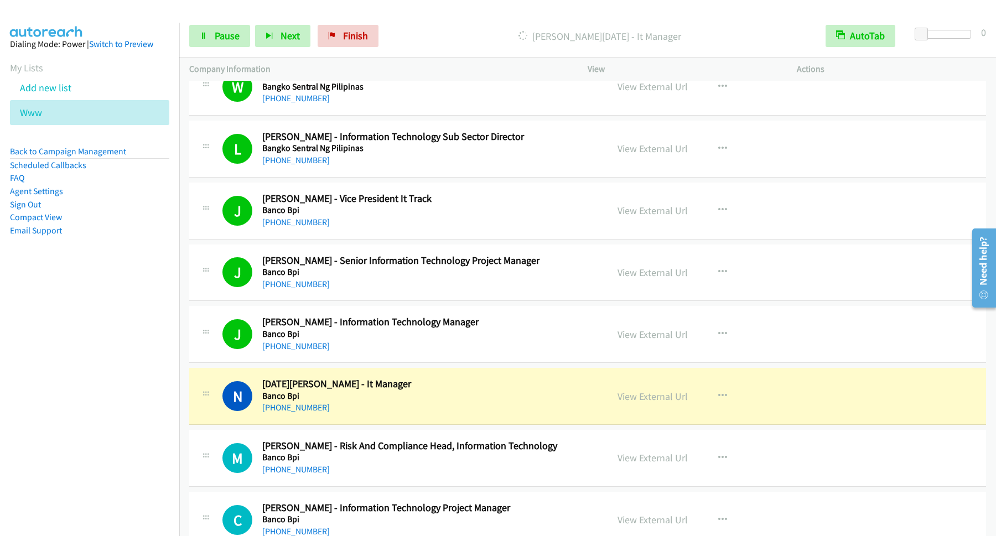
scroll to position [5826, 0]
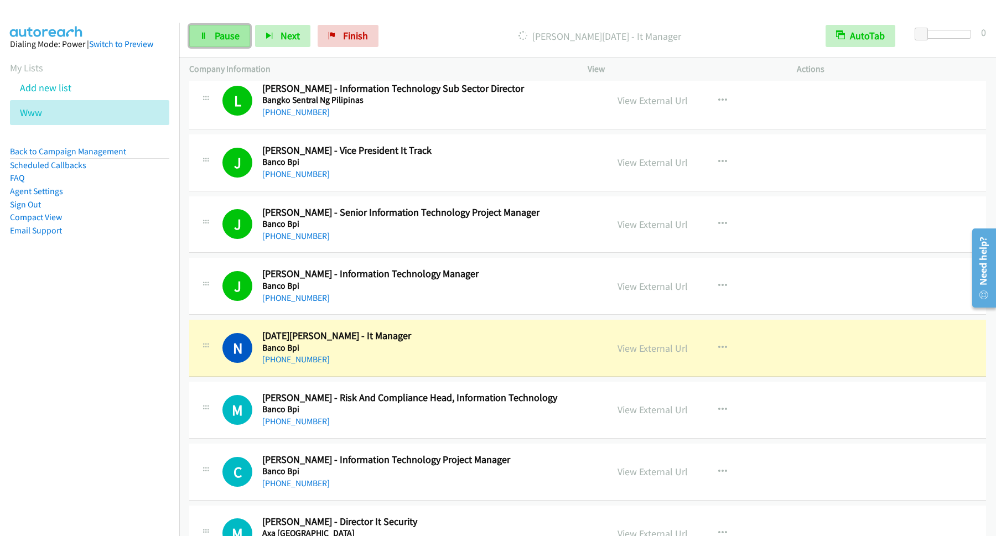
click at [223, 43] on link "Pause" at bounding box center [219, 36] width 61 height 22
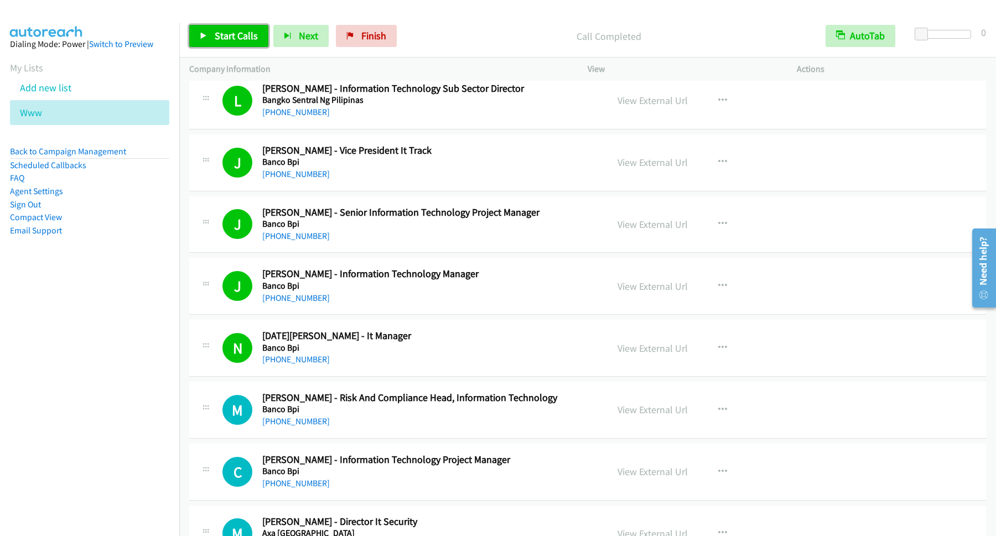
click at [234, 40] on span "Start Calls" at bounding box center [236, 35] width 43 height 13
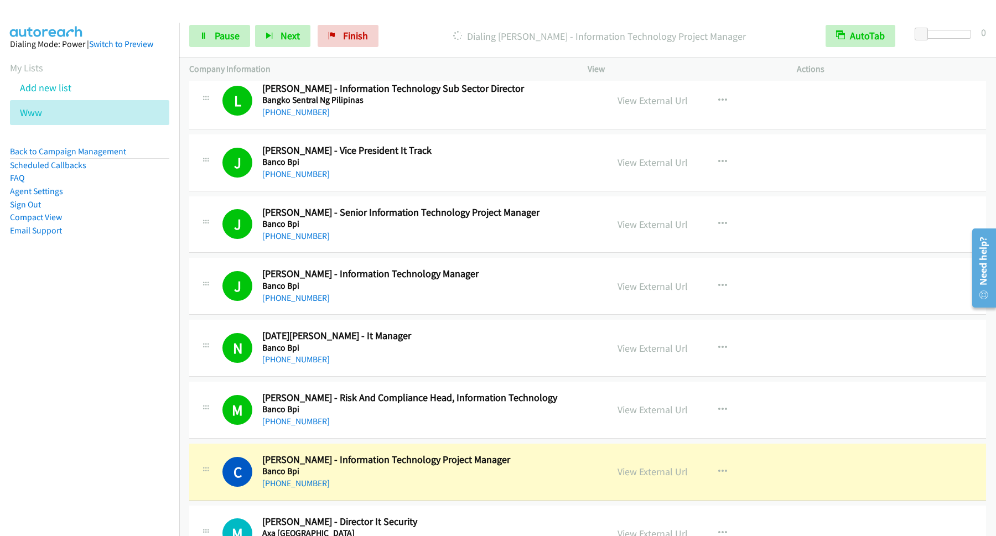
click at [207, 18] on div "Start Calls Pause Next Finish Dialing Carlos Velarde - Information Technology P…" at bounding box center [587, 36] width 817 height 43
click at [231, 39] on span "Pause" at bounding box center [227, 35] width 25 height 13
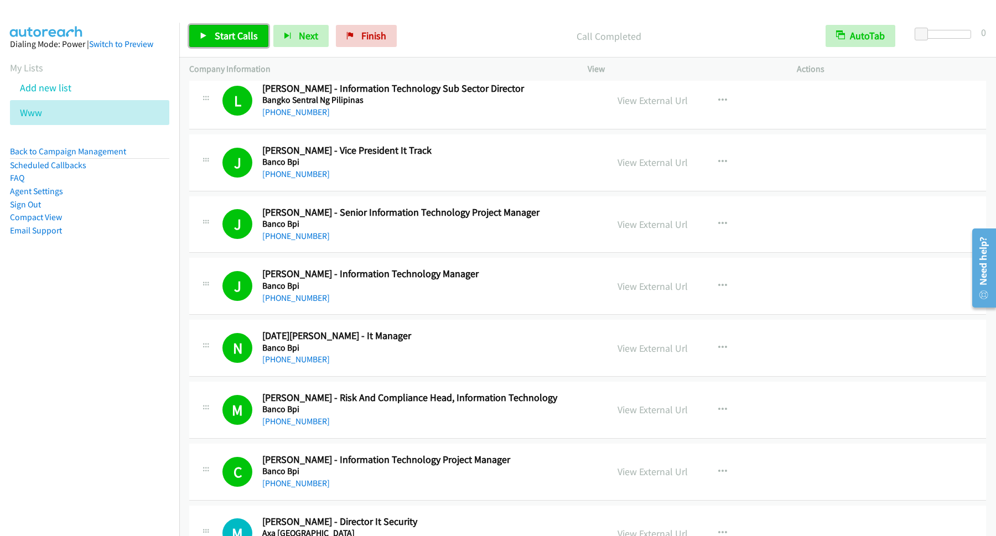
click at [222, 33] on span "Start Calls" at bounding box center [236, 35] width 43 height 13
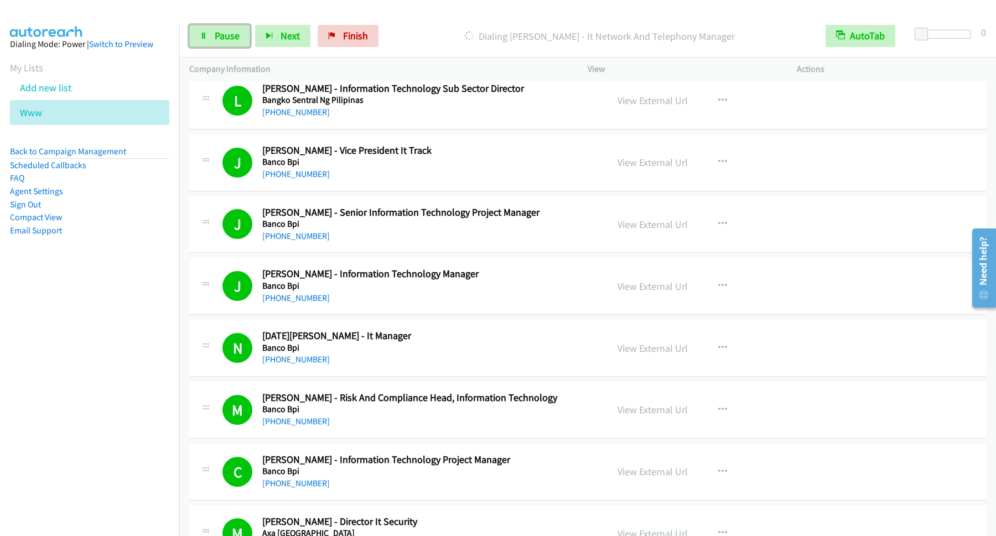
drag, startPoint x: 234, startPoint y: 41, endPoint x: 245, endPoint y: 60, distance: 21.4
click at [235, 41] on span "Pause" at bounding box center [227, 35] width 25 height 13
click at [230, 34] on span "Start Calls" at bounding box center [236, 35] width 43 height 13
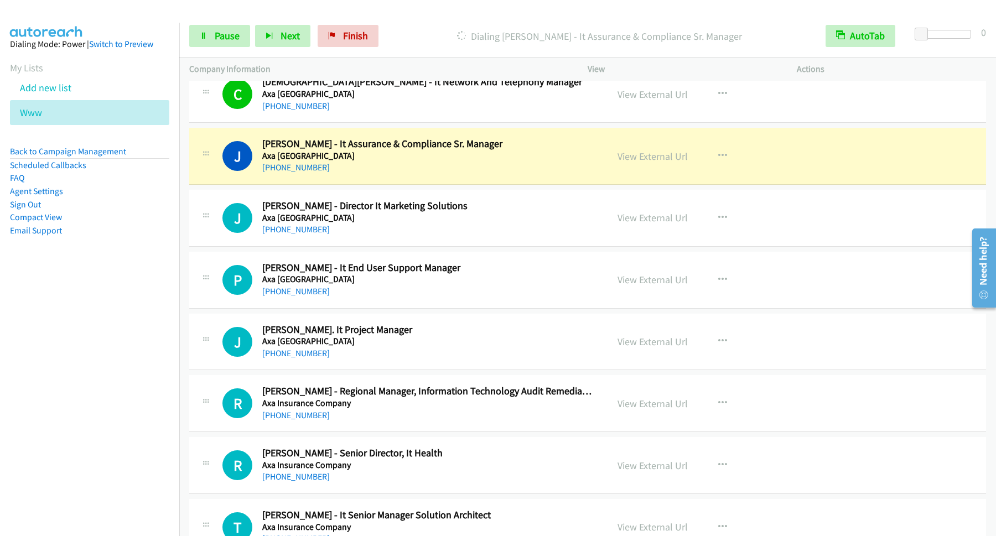
scroll to position [6274, 0]
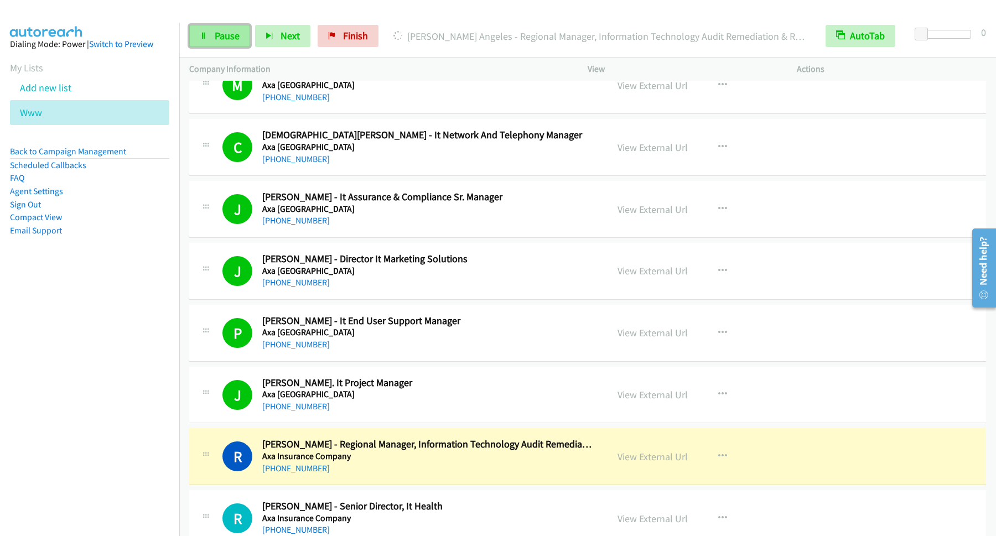
click at [229, 40] on span "Pause" at bounding box center [227, 35] width 25 height 13
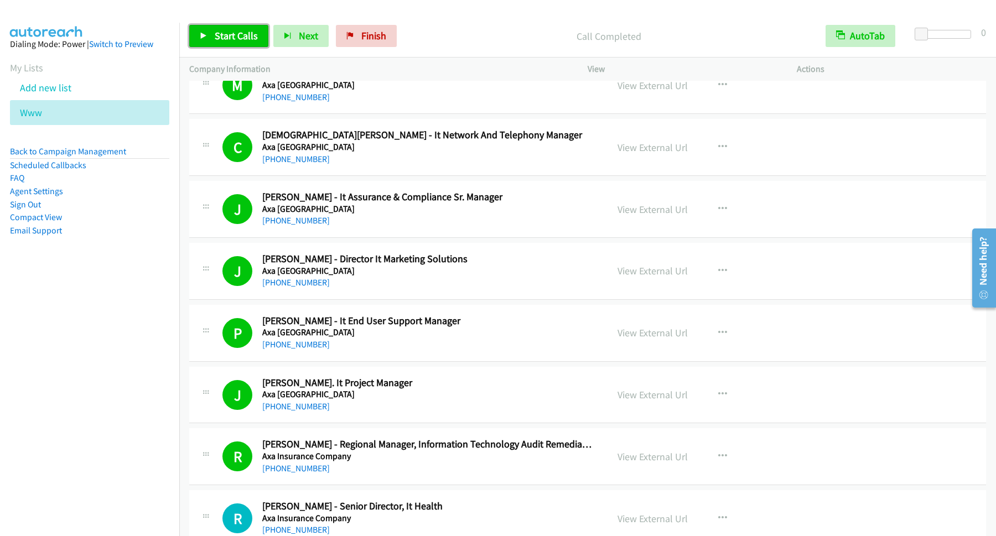
click at [223, 25] on link "Start Calls" at bounding box center [228, 36] width 79 height 22
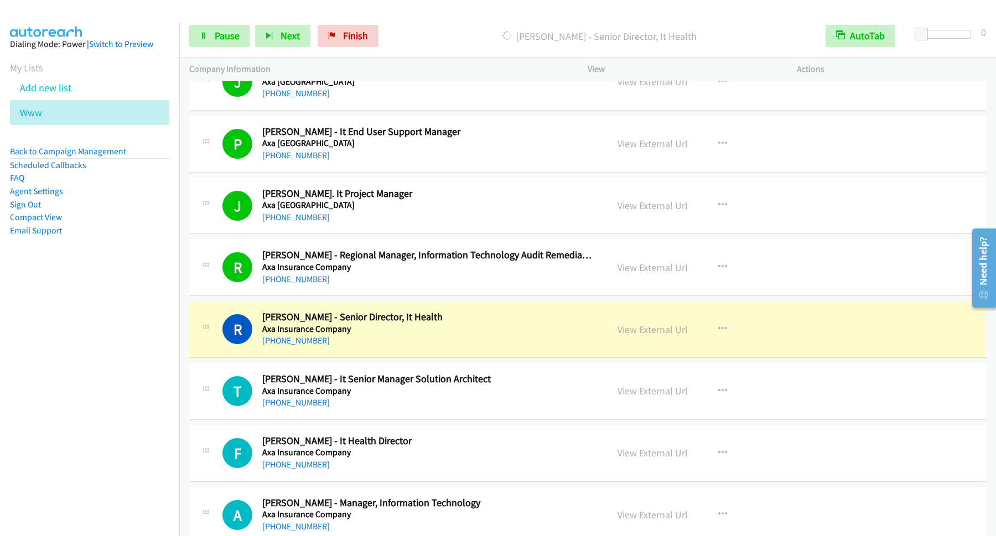
scroll to position [6573, 0]
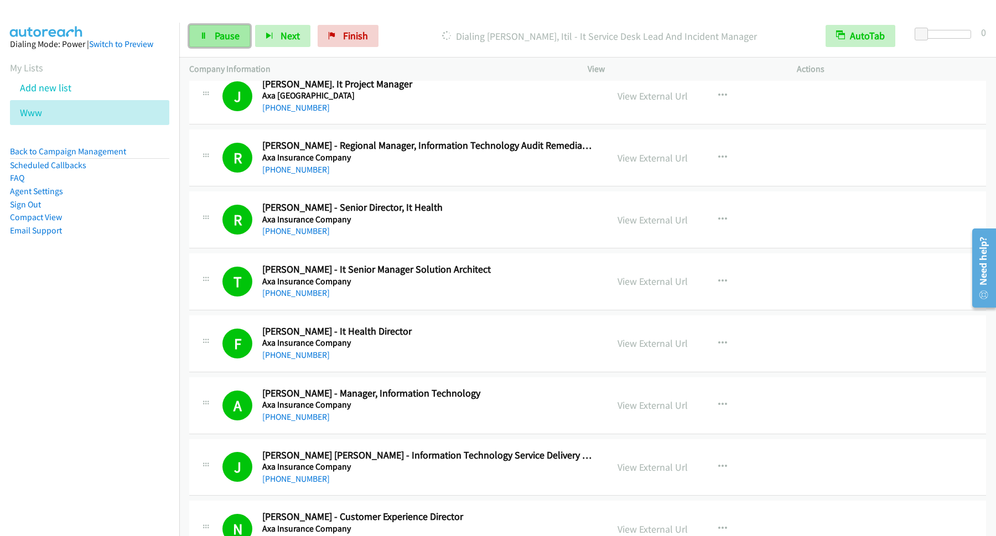
click at [216, 36] on span "Pause" at bounding box center [227, 35] width 25 height 13
click at [243, 34] on span "Start Calls" at bounding box center [236, 35] width 43 height 13
click at [237, 36] on span "Pause" at bounding box center [227, 35] width 25 height 13
click at [238, 36] on span "Start Calls" at bounding box center [236, 35] width 43 height 13
click at [222, 37] on span "Pause" at bounding box center [227, 35] width 25 height 13
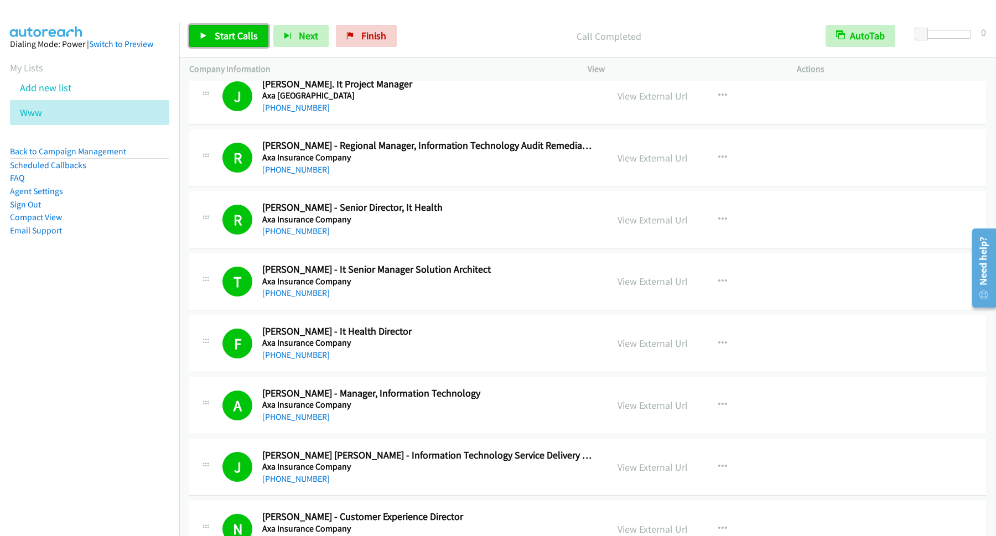
click at [229, 32] on span "Start Calls" at bounding box center [236, 35] width 43 height 13
click at [215, 34] on link "Pause" at bounding box center [219, 36] width 61 height 22
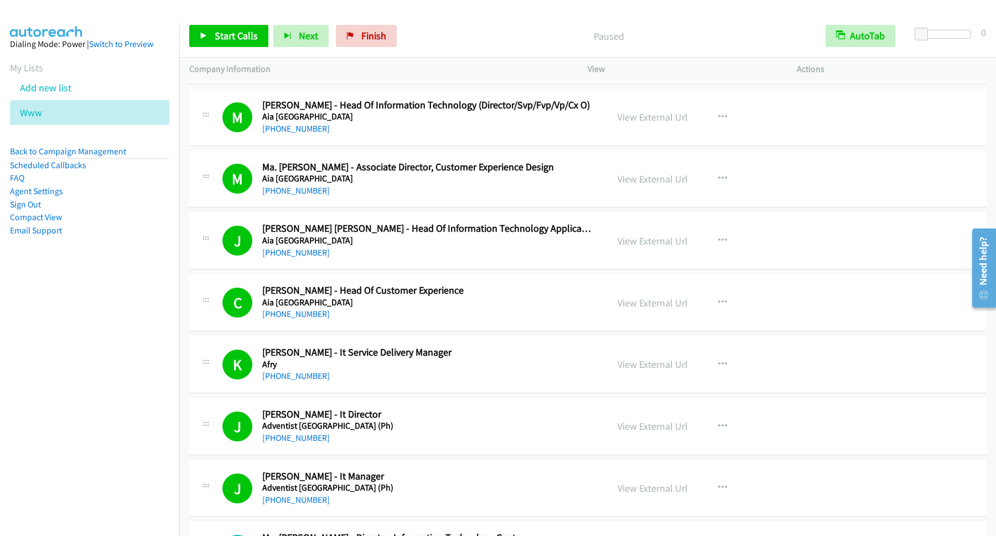
scroll to position [7431, 0]
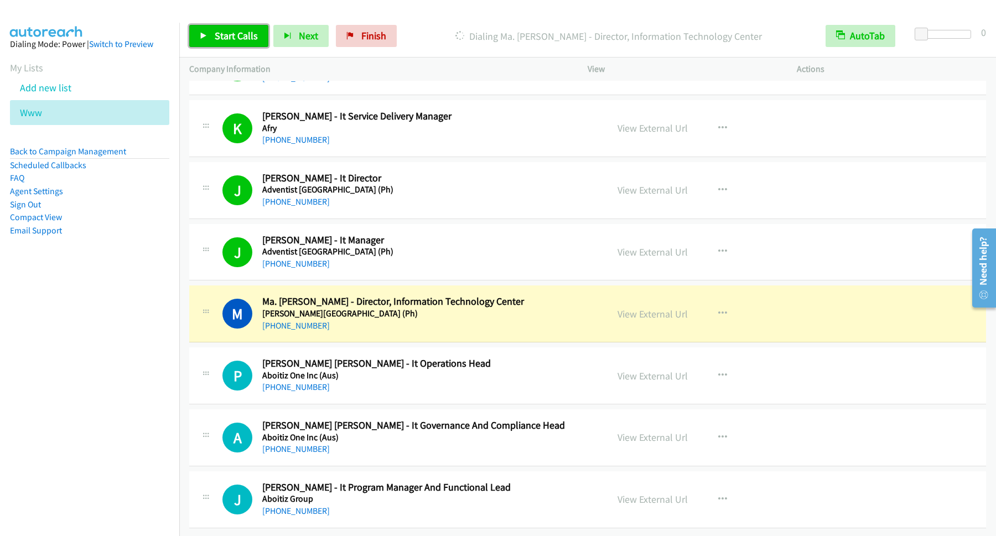
click at [248, 38] on span "Start Calls" at bounding box center [236, 35] width 43 height 13
click at [224, 35] on span "Pause" at bounding box center [227, 35] width 25 height 13
click at [235, 30] on span "Start Calls" at bounding box center [236, 35] width 43 height 13
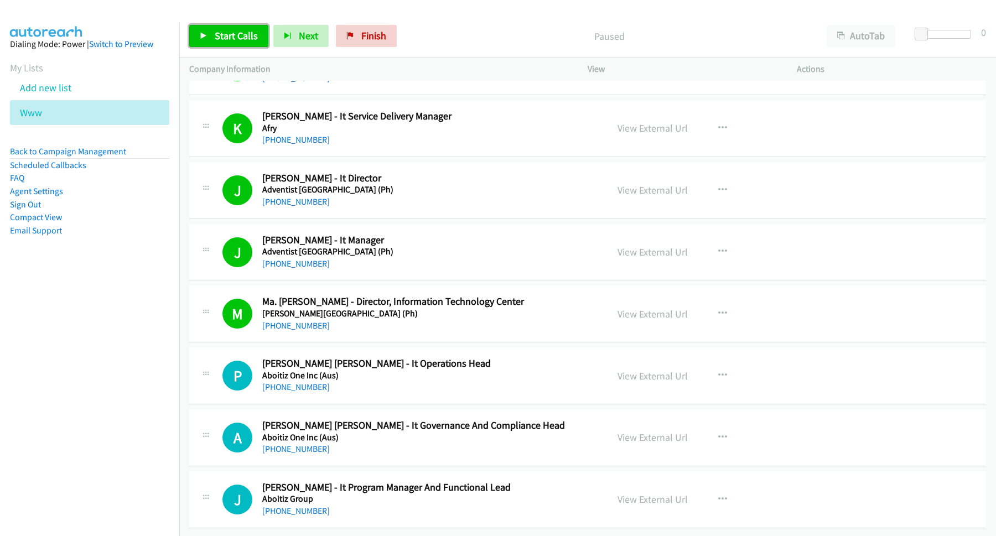
click at [221, 36] on span "Start Calls" at bounding box center [236, 35] width 43 height 13
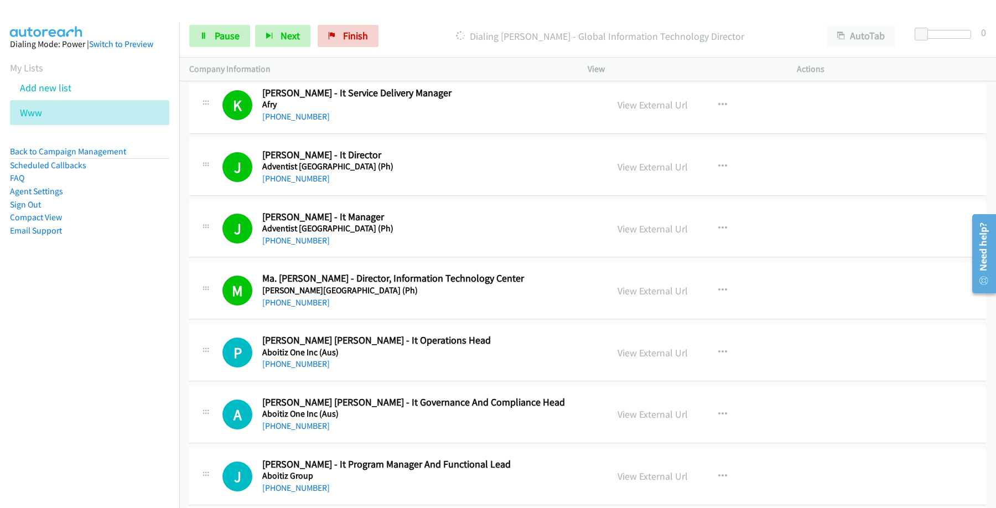
scroll to position [2787, 0]
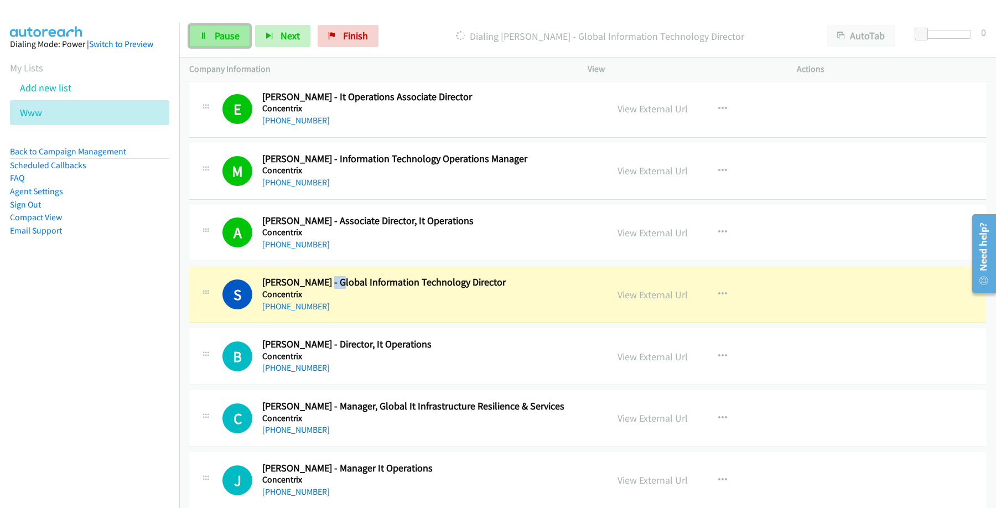
click at [242, 36] on link "Pause" at bounding box center [219, 36] width 61 height 22
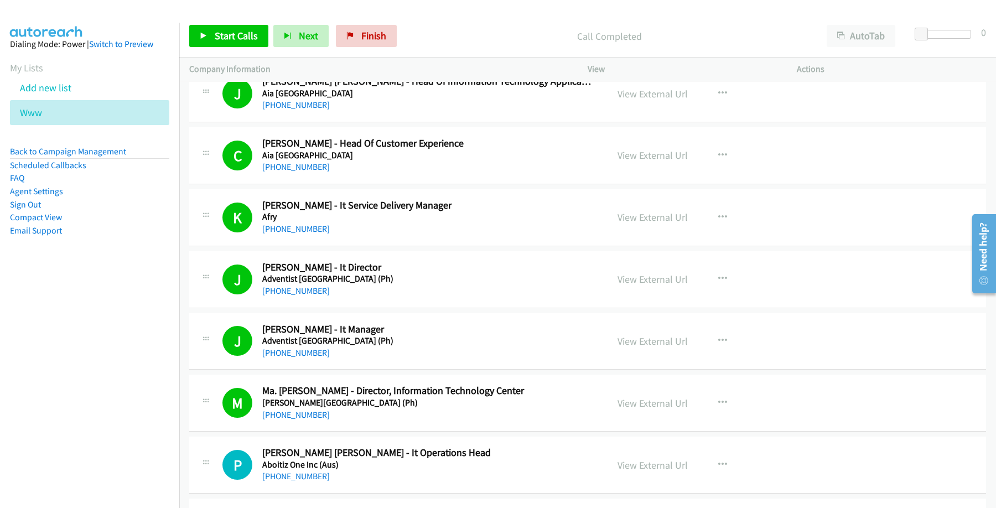
scroll to position [7460, 0]
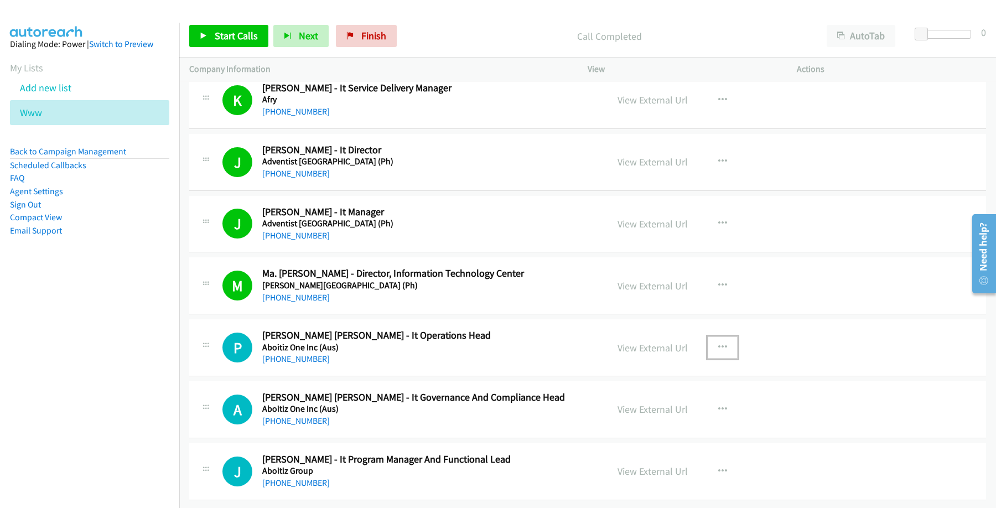
click at [719, 343] on icon "button" at bounding box center [722, 347] width 9 height 9
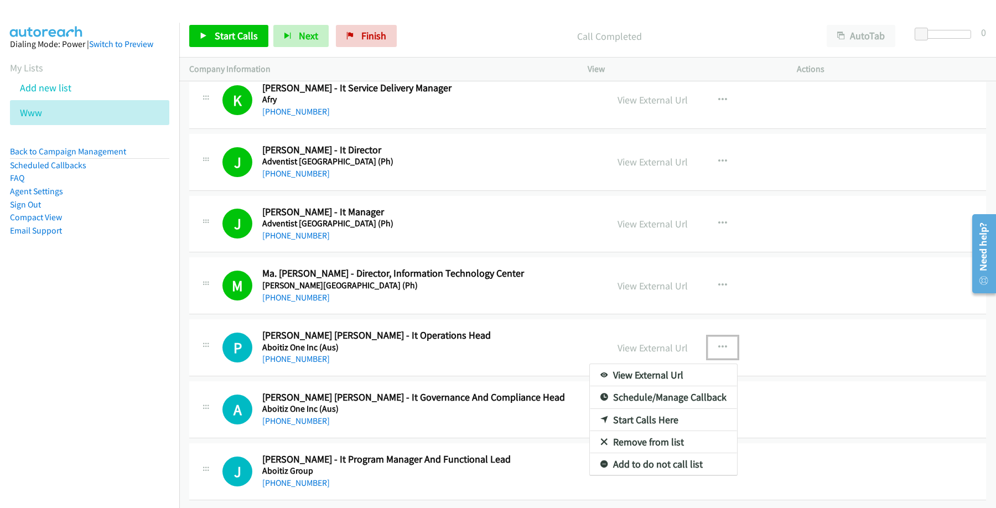
click at [652, 414] on link "Start Calls Here" at bounding box center [663, 420] width 147 height 22
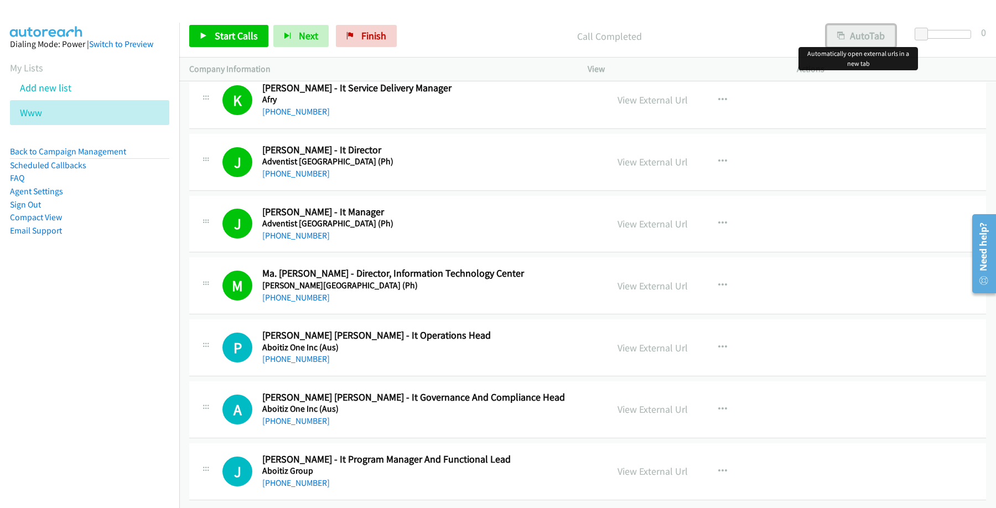
click at [869, 38] on button "AutoTab" at bounding box center [861, 36] width 69 height 22
click at [238, 34] on span "Start Calls" at bounding box center [236, 35] width 43 height 13
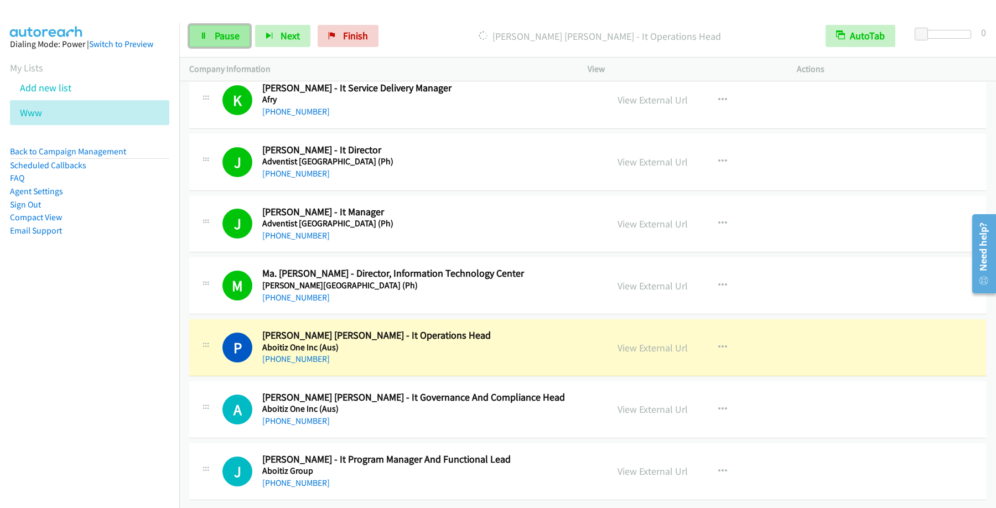
click at [222, 34] on span "Pause" at bounding box center [227, 35] width 25 height 13
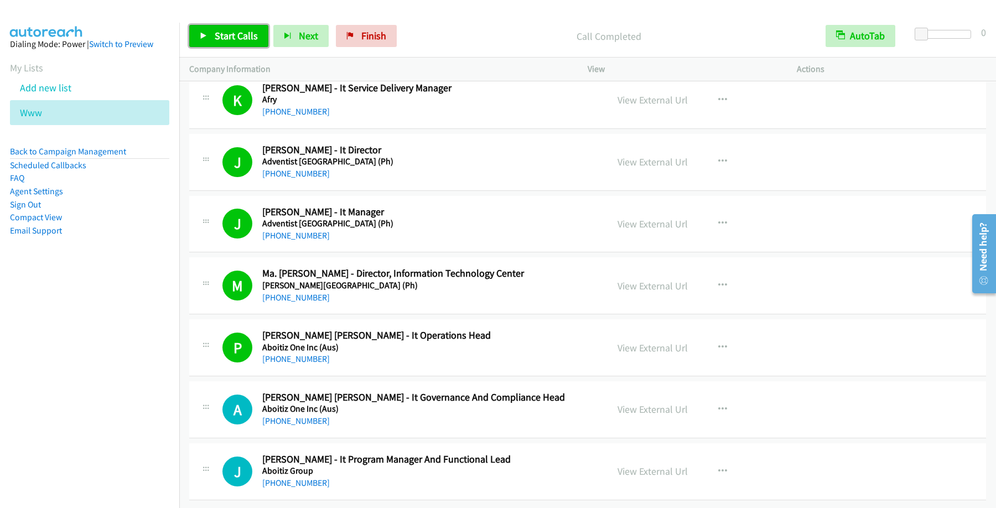
click at [232, 39] on span "Start Calls" at bounding box center [236, 35] width 43 height 13
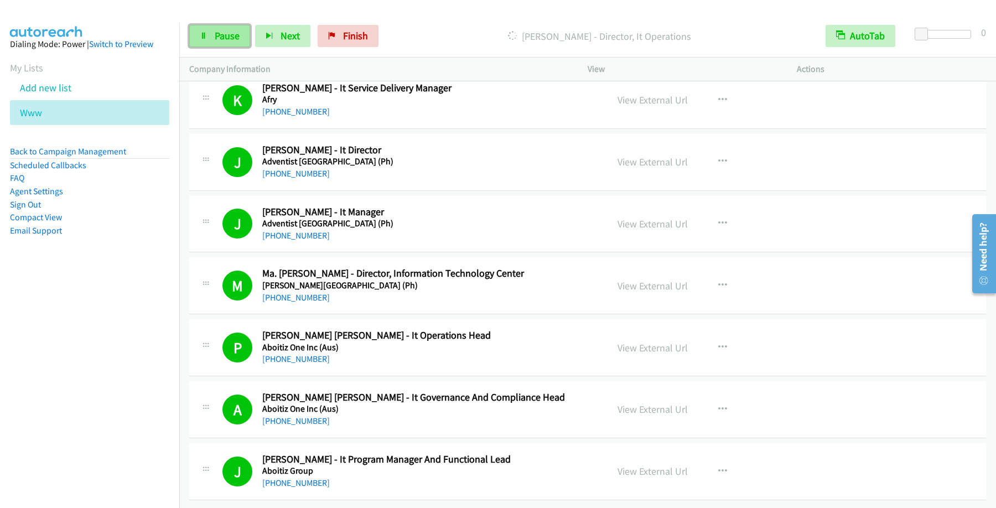
click at [226, 33] on span "Pause" at bounding box center [227, 35] width 25 height 13
